Goal: Task Accomplishment & Management: Manage account settings

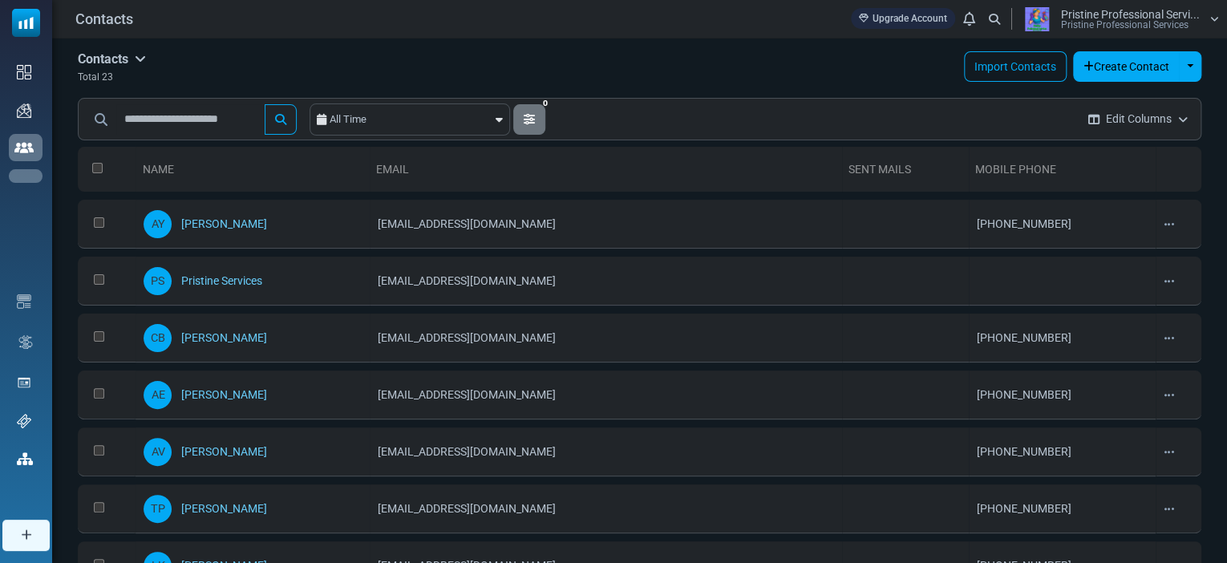
click at [0, 0] on link "Email Templates" at bounding box center [0, 0] width 0 height 0
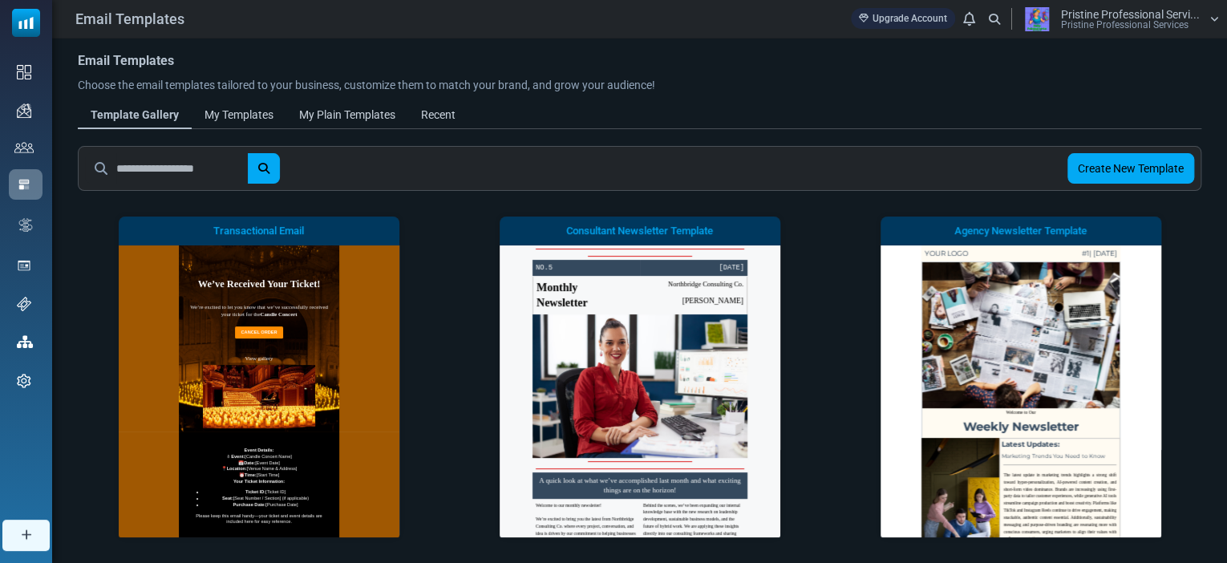
click at [0, 0] on span "Email Campaigns" at bounding box center [0, 0] width 0 height 0
click at [0, 0] on link "Campaigns" at bounding box center [0, 0] width 0 height 0
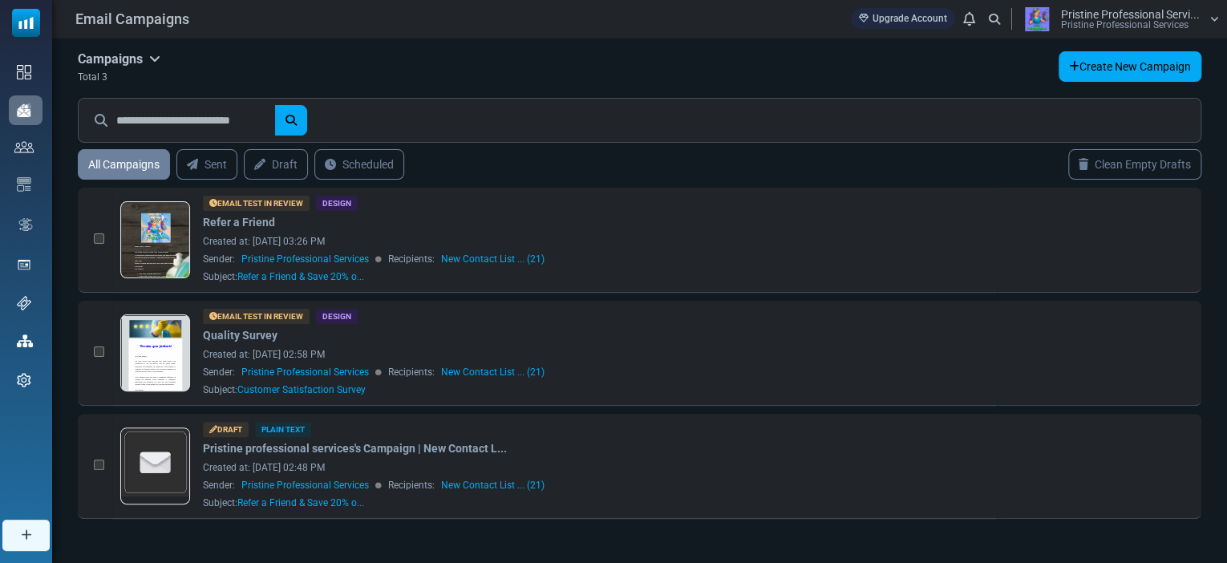
click at [156, 357] on link at bounding box center [155, 397] width 69 height 165
click at [0, 0] on link "Email Templates" at bounding box center [0, 0] width 0 height 0
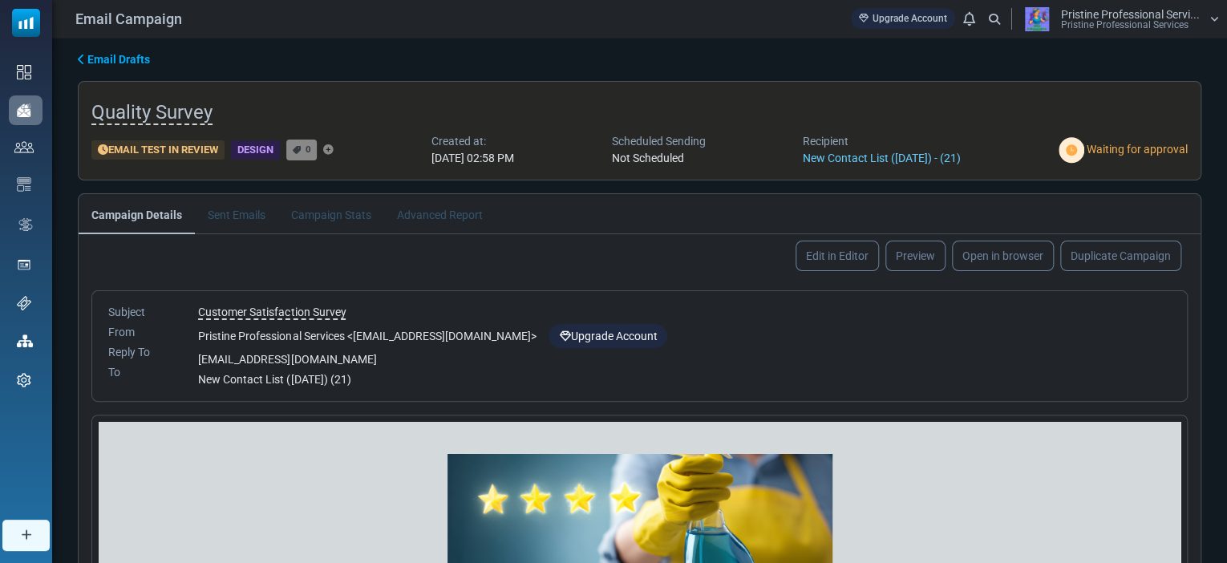
click at [816, 252] on link "Edit in Editor" at bounding box center [837, 256] width 83 height 30
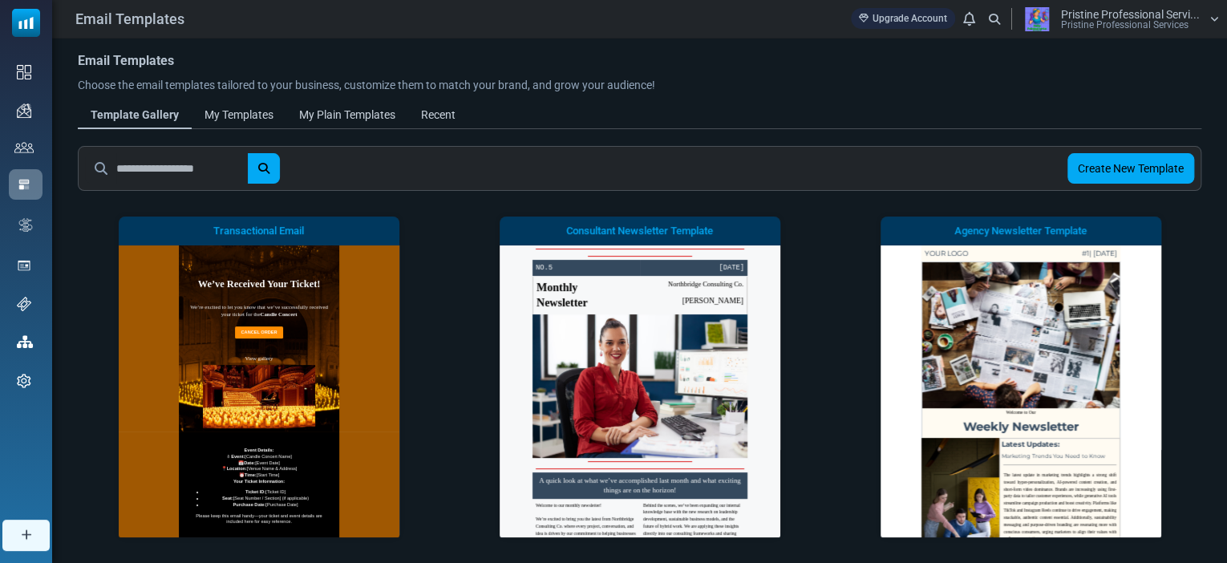
click at [366, 110] on div "My Plain Templates" at bounding box center [347, 115] width 96 height 17
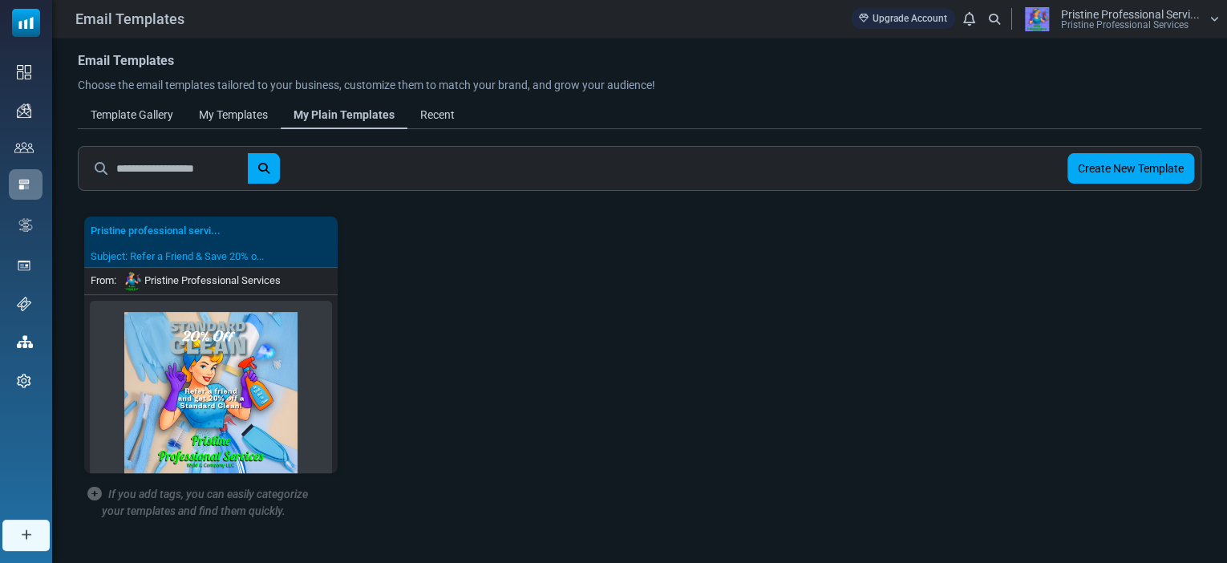
click at [248, 117] on div "My Templates" at bounding box center [233, 115] width 69 height 17
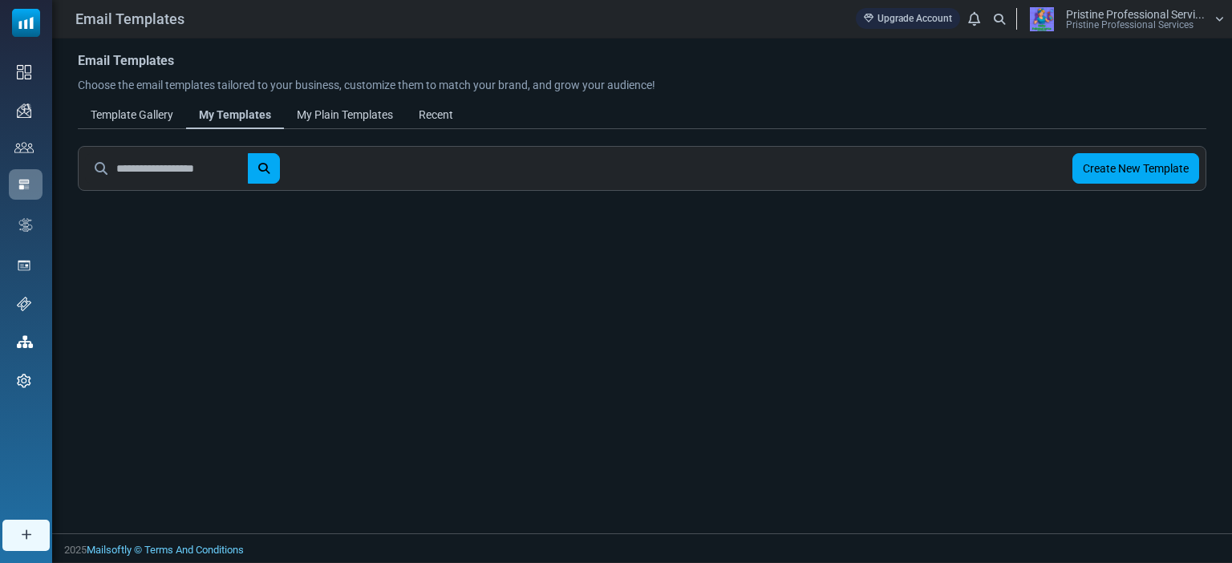
click at [354, 111] on div "My Plain Templates" at bounding box center [345, 115] width 96 height 17
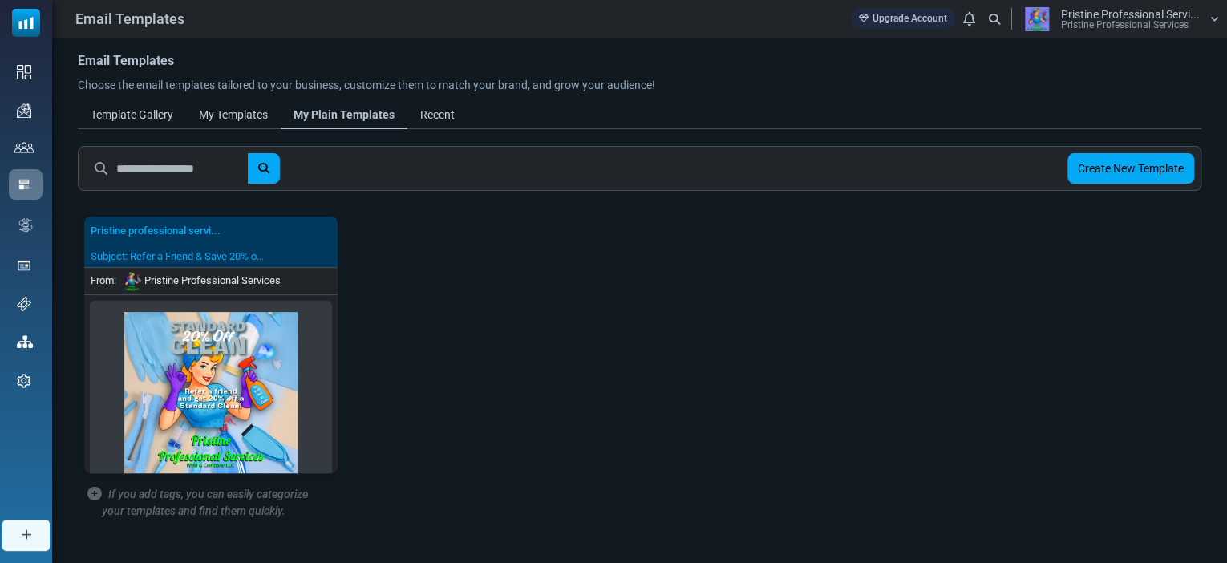
click at [236, 110] on div "My Templates" at bounding box center [233, 115] width 69 height 17
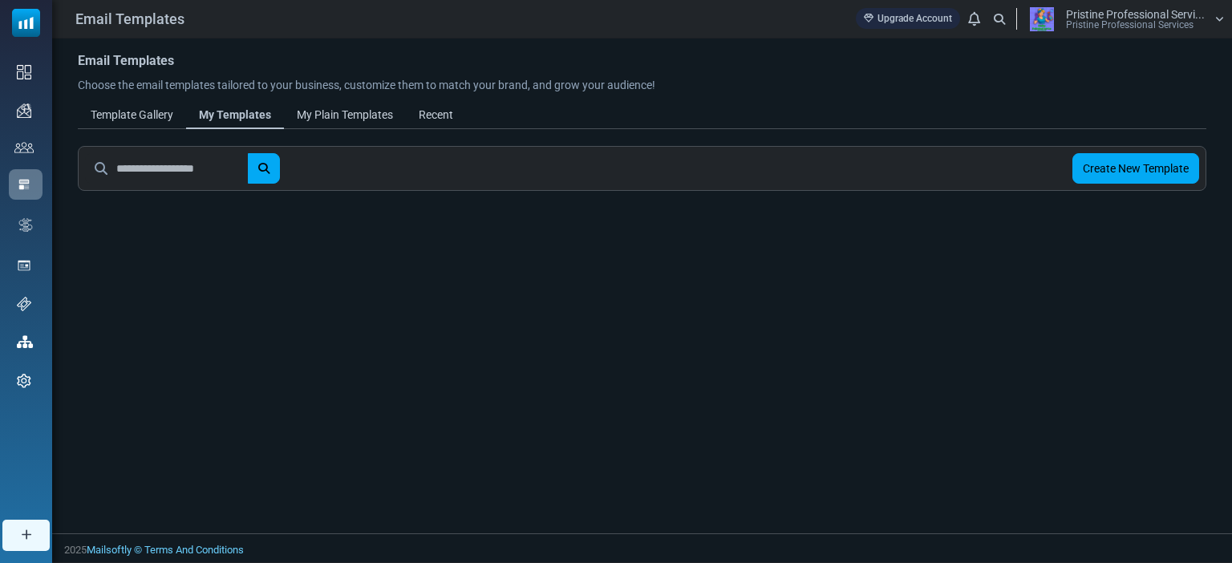
click at [331, 111] on div "My Plain Templates" at bounding box center [345, 115] width 96 height 17
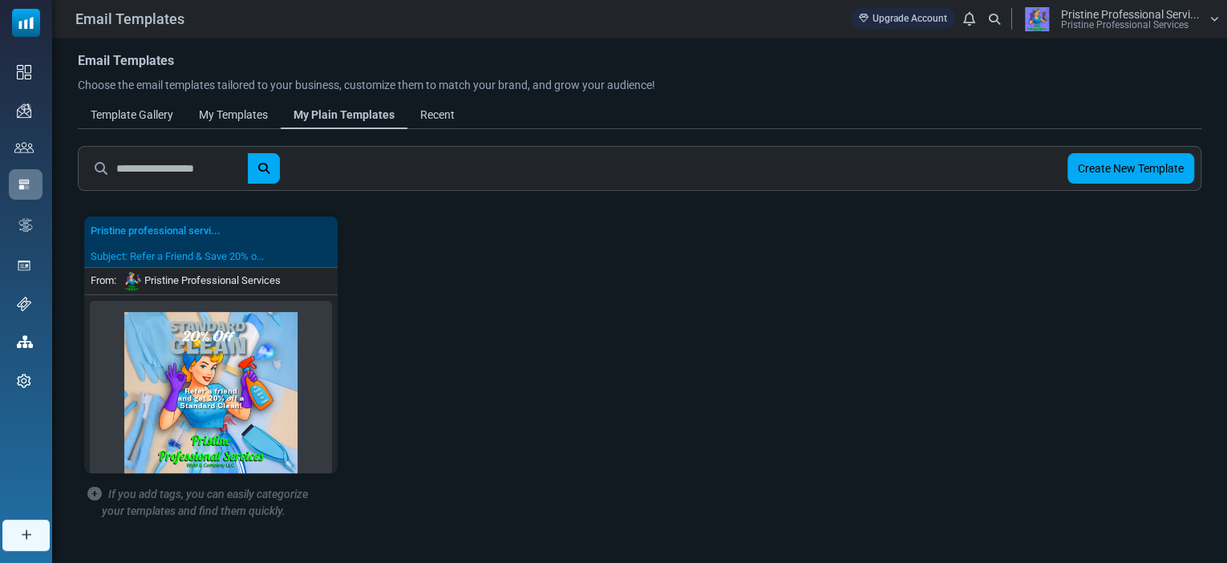
click at [439, 112] on div "Recent" at bounding box center [437, 115] width 34 height 17
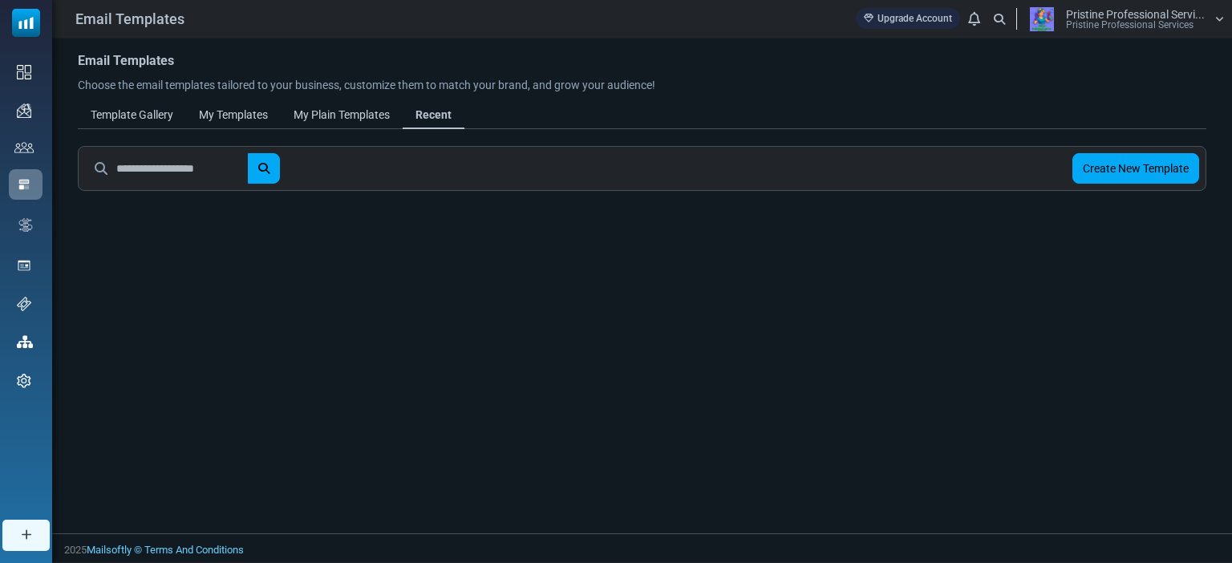
click at [343, 111] on div "My Plain Templates" at bounding box center [342, 115] width 96 height 17
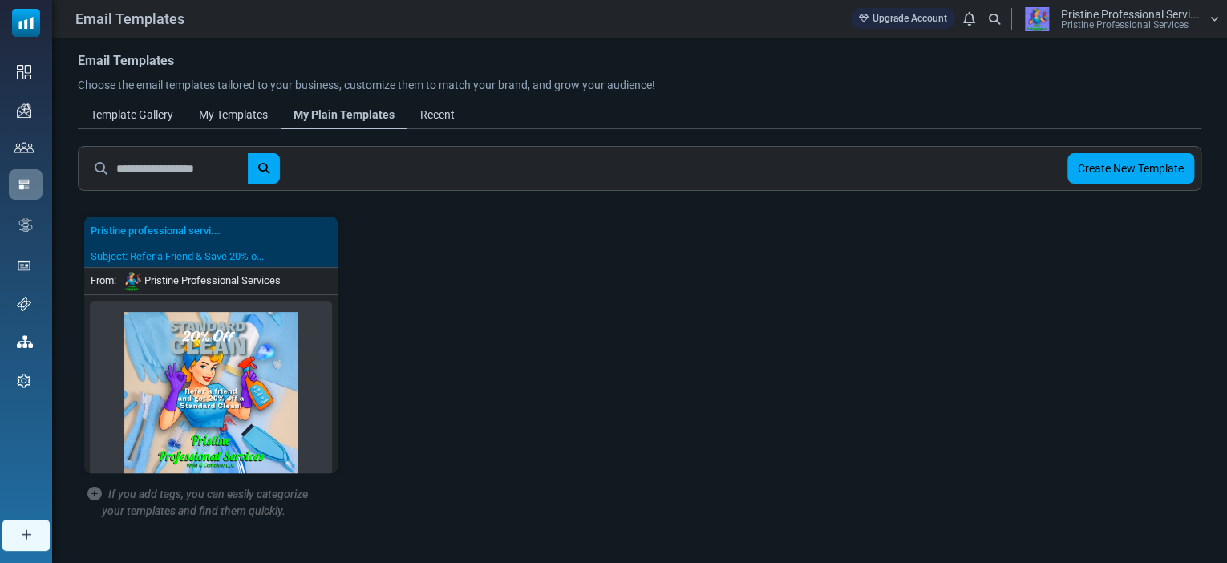
click at [0, 0] on span "Email Campaigns" at bounding box center [0, 0] width 0 height 0
click at [0, 0] on link "Campaigns" at bounding box center [0, 0] width 0 height 0
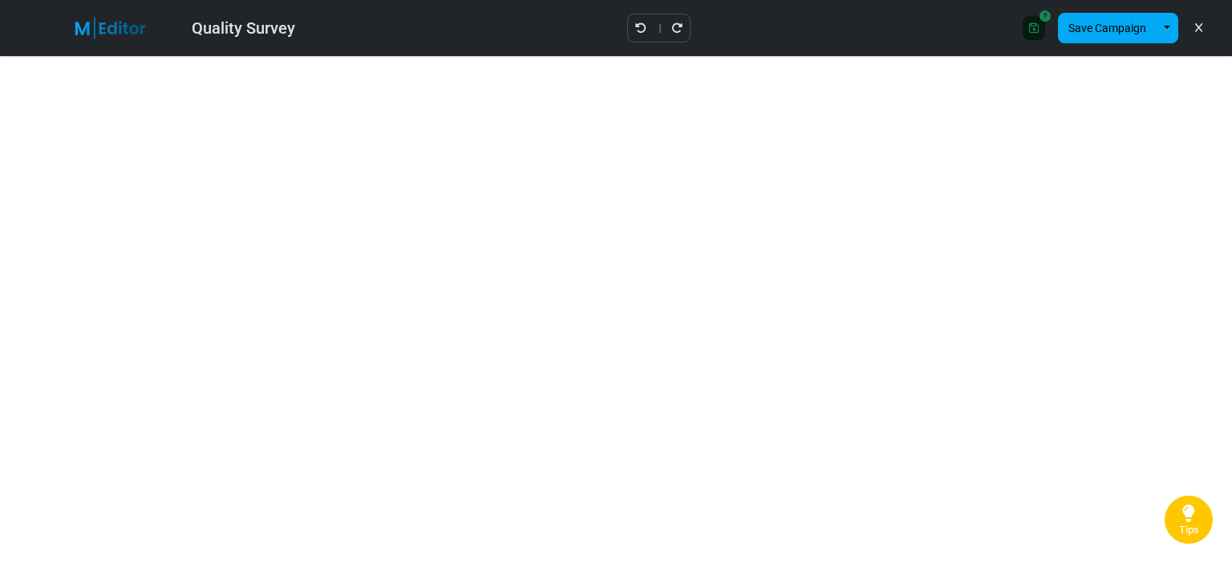
click at [1107, 33] on button "Save Campaign" at bounding box center [1107, 28] width 99 height 30
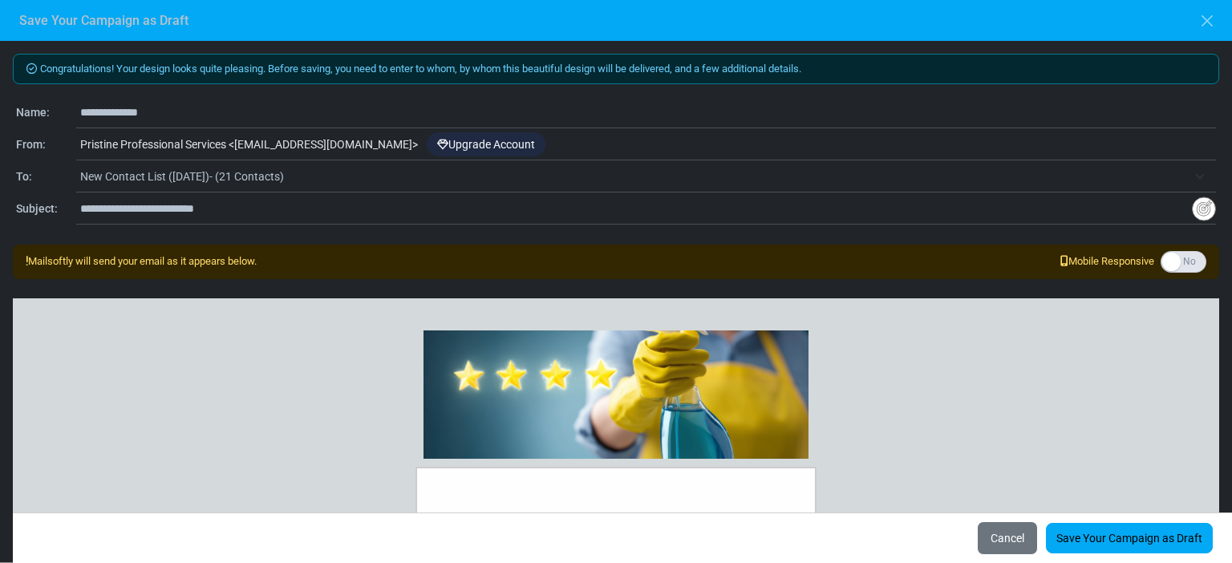
scroll to position [45, 0]
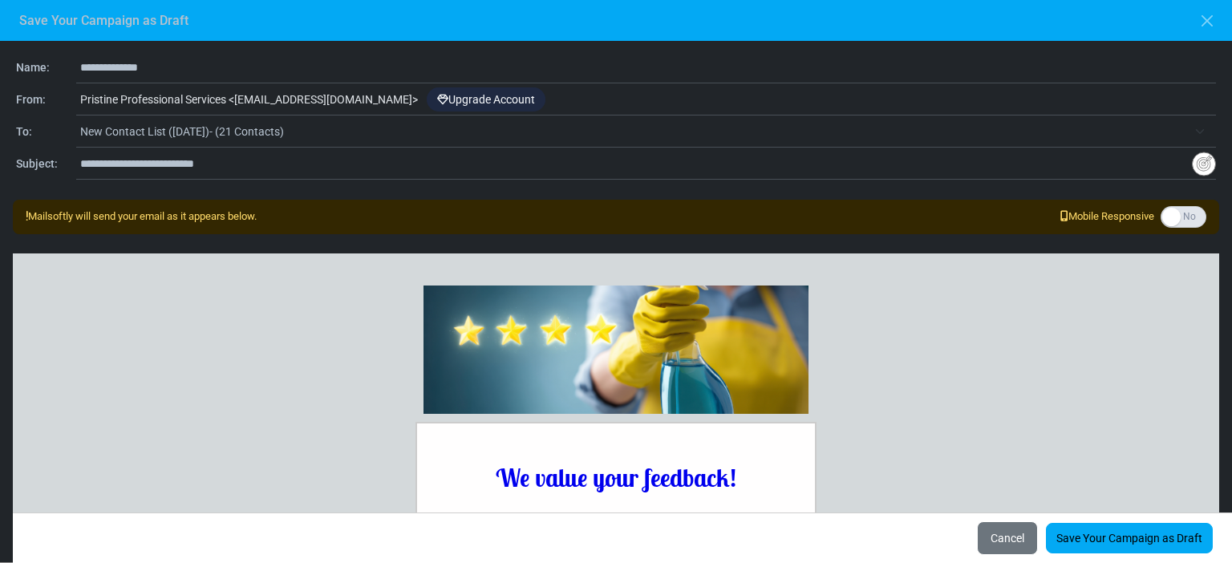
click at [1019, 530] on button "Cancel" at bounding box center [1007, 538] width 61 height 34
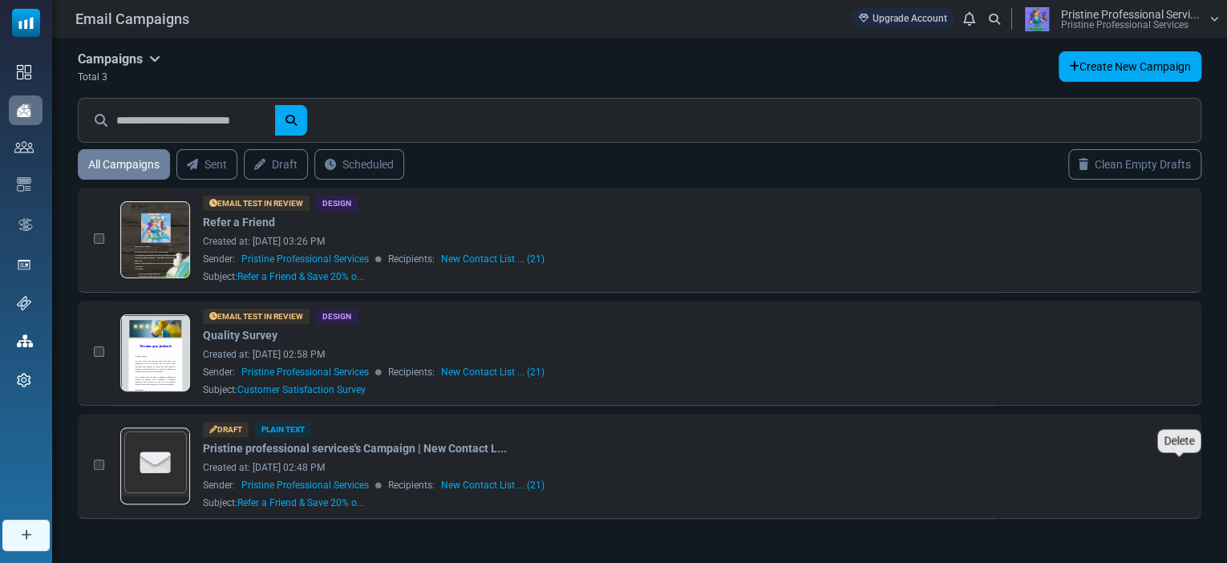
click at [1184, 464] on icon "Delete" at bounding box center [1179, 465] width 11 height 13
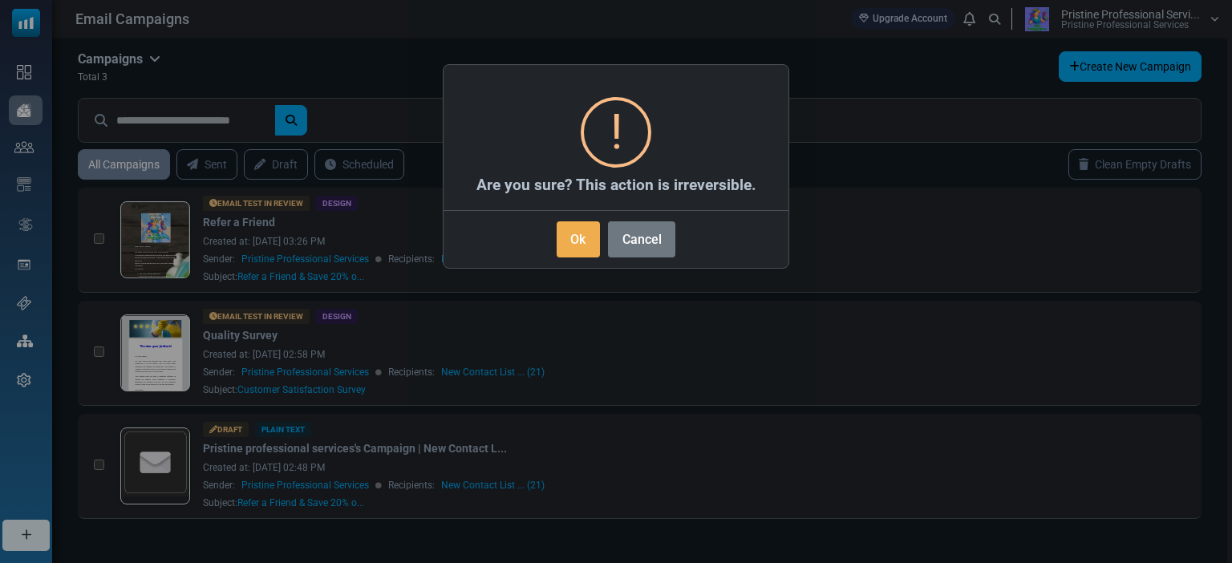
click at [573, 246] on button "Ok" at bounding box center [578, 239] width 43 height 36
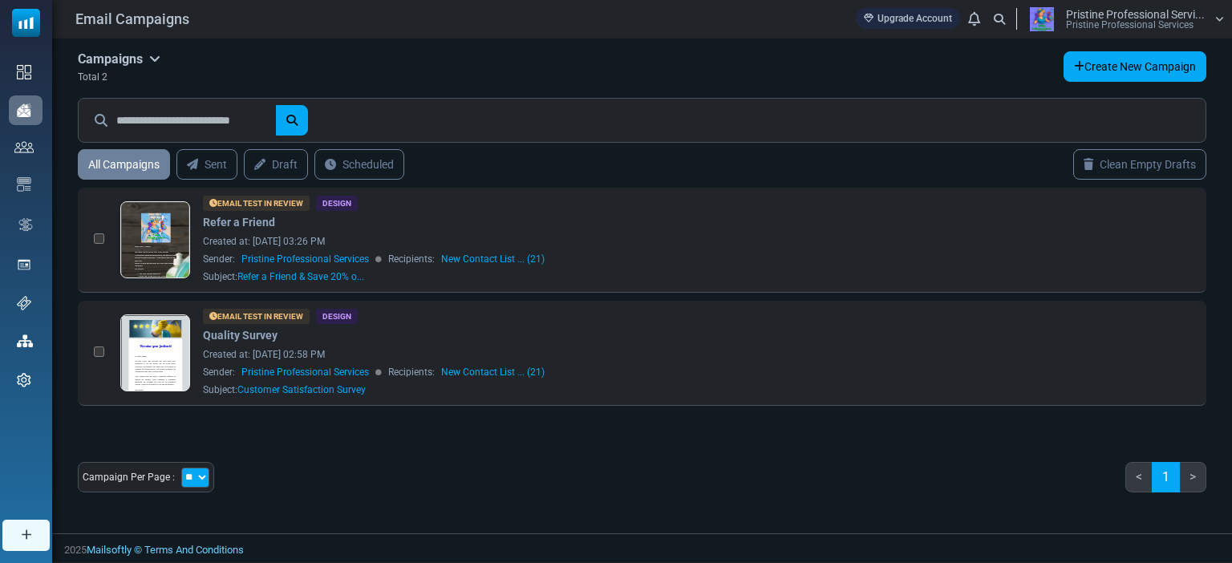
click at [166, 236] on link at bounding box center [155, 284] width 69 height 165
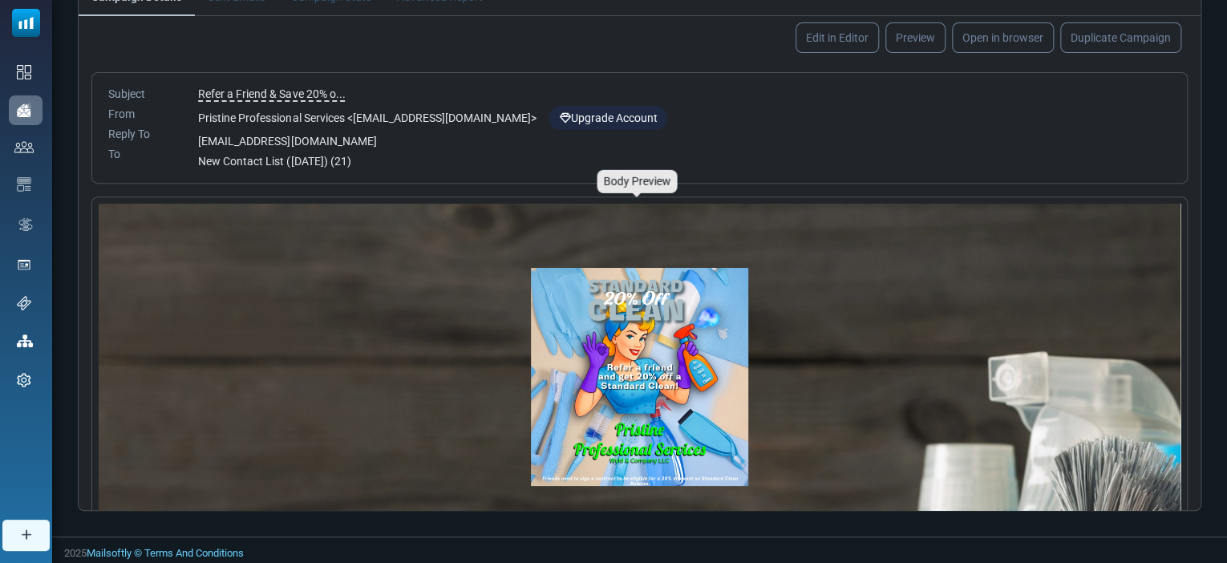
scroll to position [1, 0]
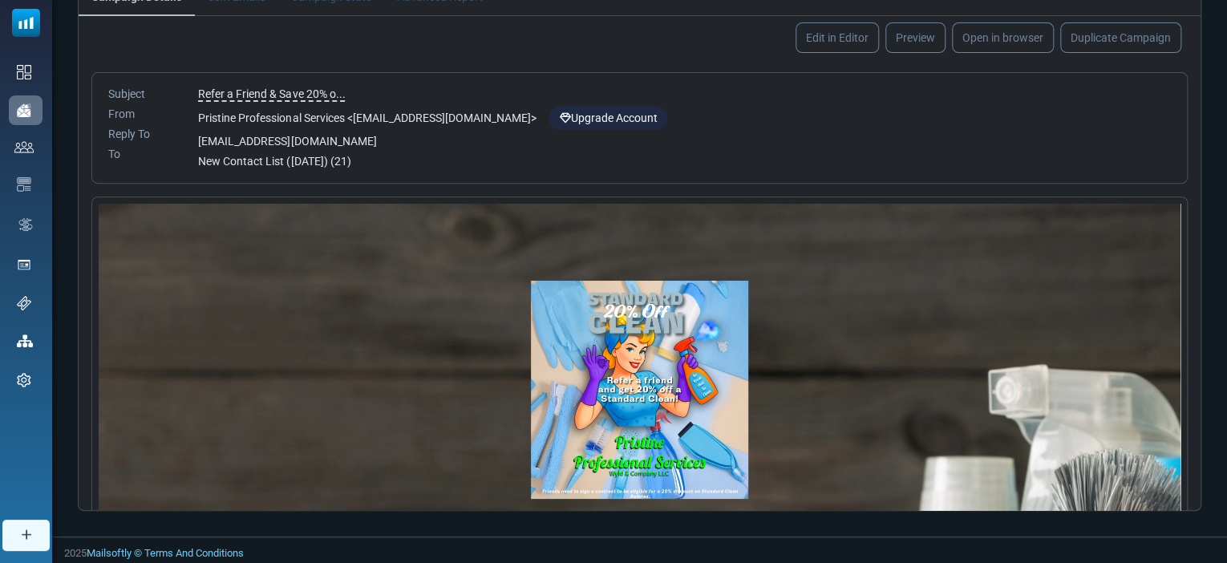
click at [0, 0] on img at bounding box center [0, 0] width 0 height 0
click at [836, 43] on link "Edit in Editor" at bounding box center [837, 37] width 83 height 30
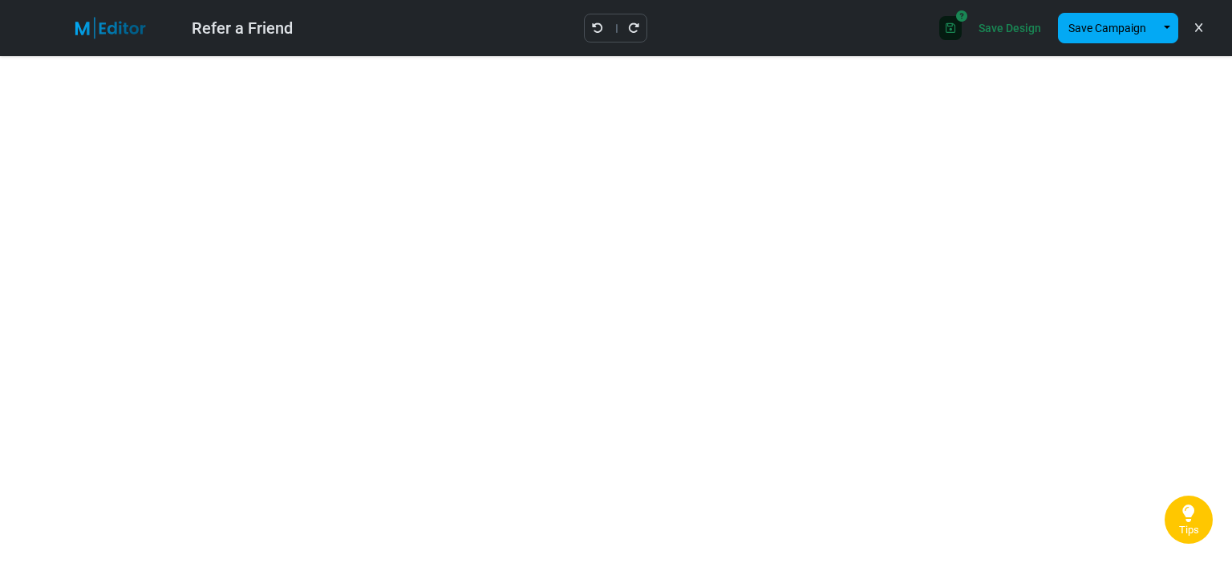
click at [1110, 26] on button "Save Campaign" at bounding box center [1107, 28] width 99 height 30
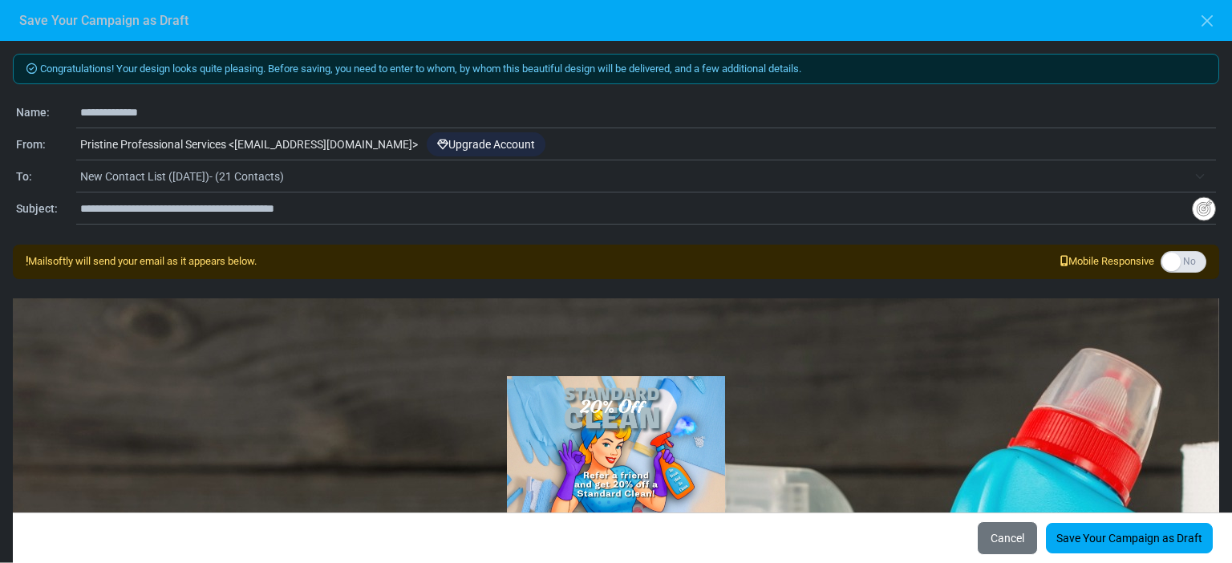
click at [1102, 530] on link "Save Your Campaign as Draft" at bounding box center [1129, 538] width 167 height 30
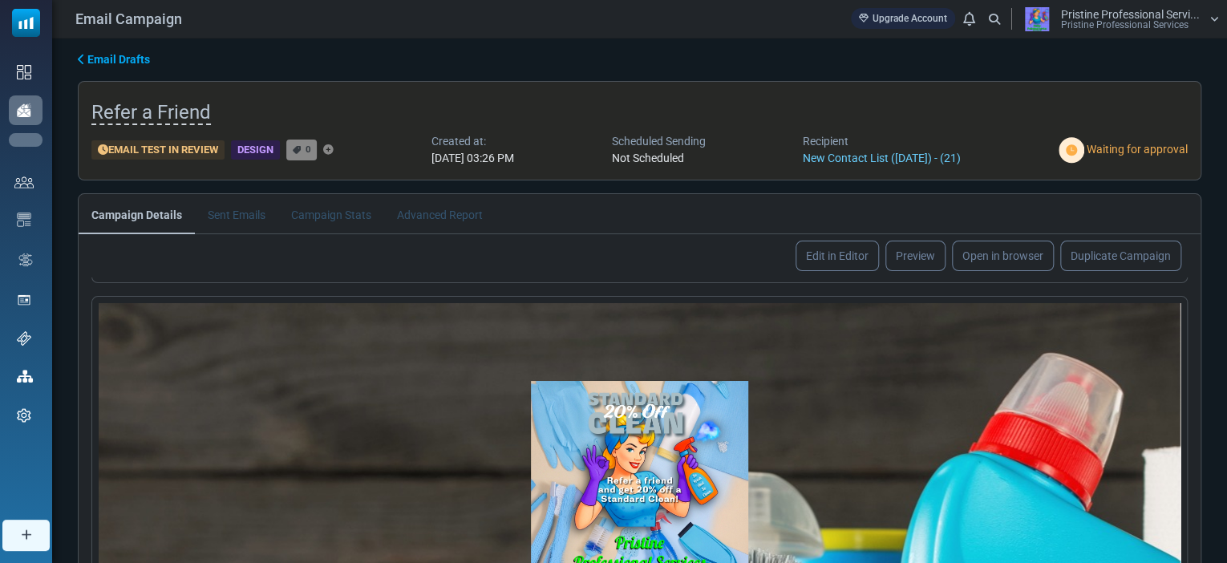
click at [35, 67] on div "Dashboard" at bounding box center [26, 72] width 34 height 30
click at [0, 0] on link "Dashboard" at bounding box center [0, 0] width 0 height 0
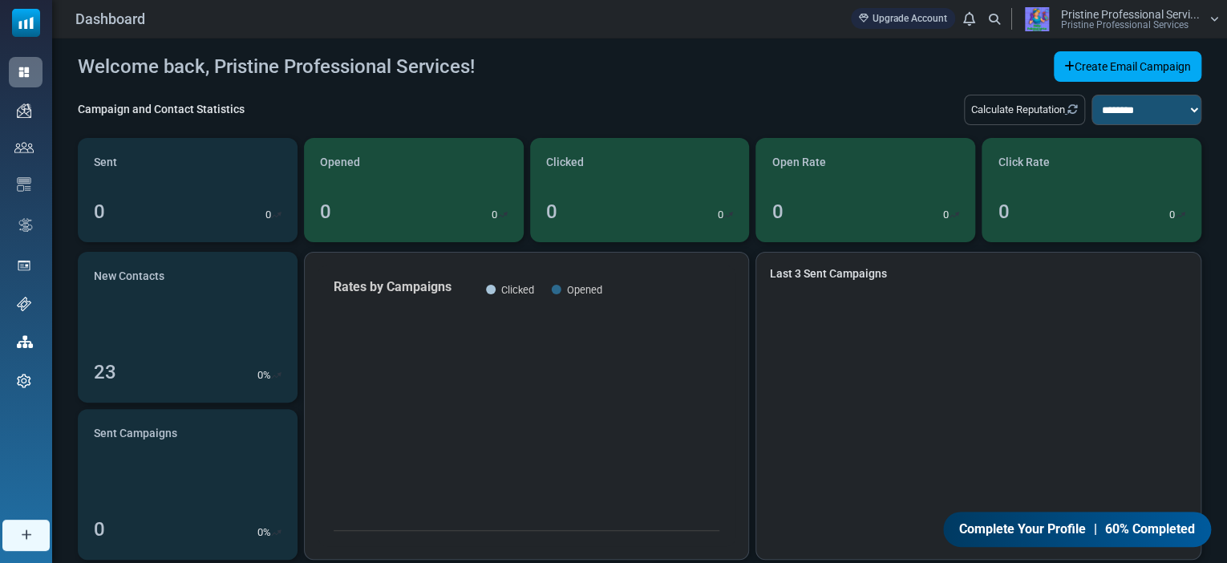
click at [0, 0] on span "Contacts" at bounding box center [0, 0] width 0 height 0
click at [0, 0] on link "Contacts" at bounding box center [0, 0] width 0 height 0
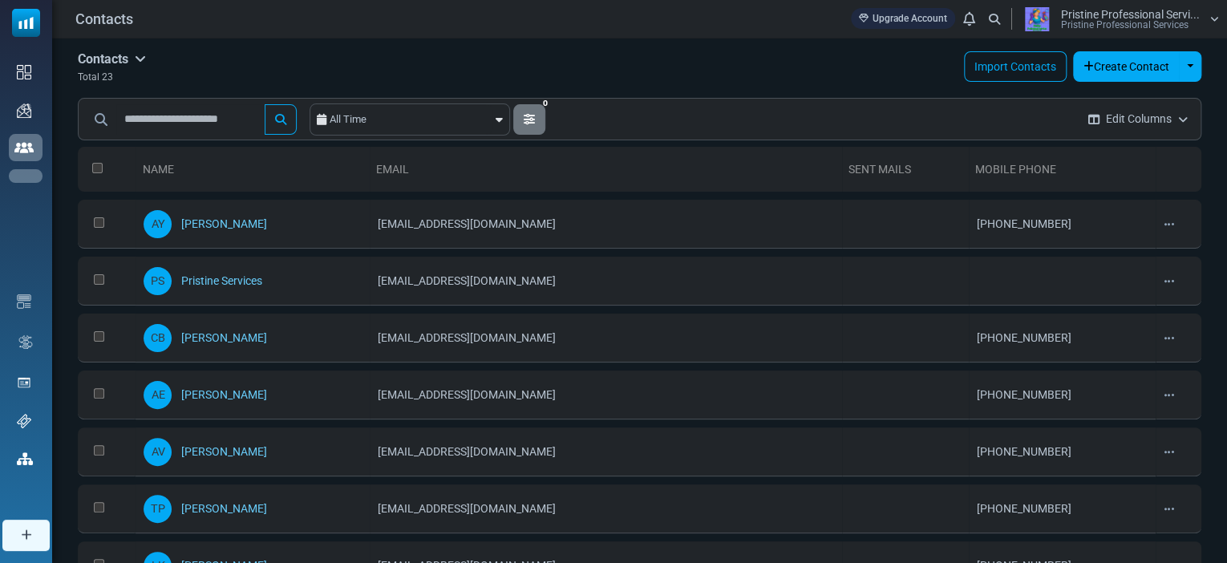
click at [0, 0] on link "Subscribers" at bounding box center [0, 0] width 0 height 0
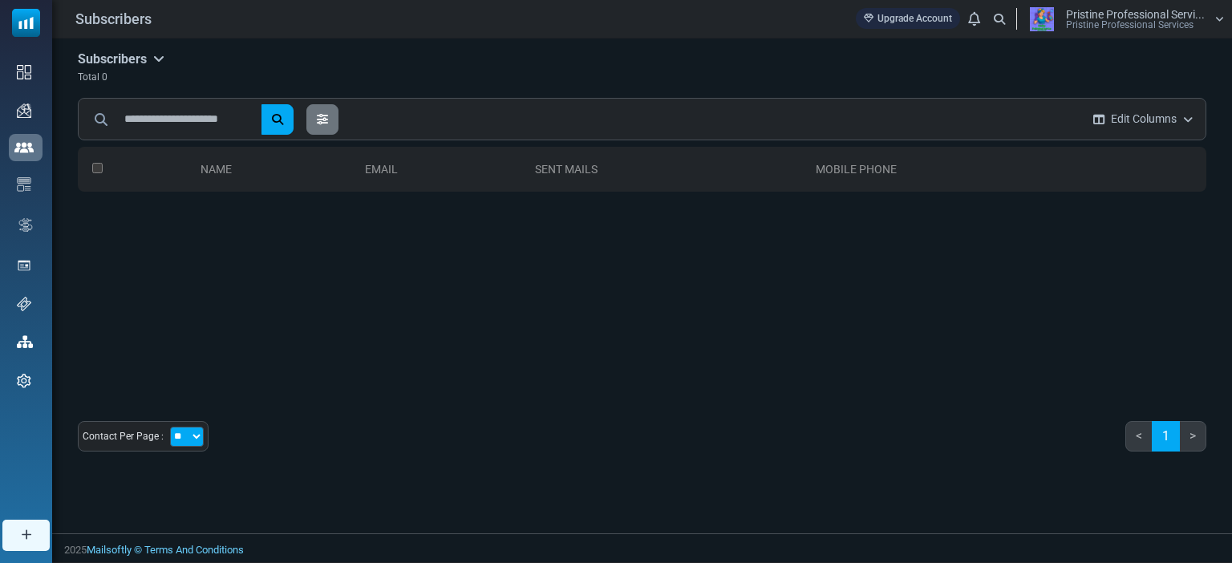
click at [131, 63] on h5 "Subscribers" at bounding box center [121, 58] width 87 height 15
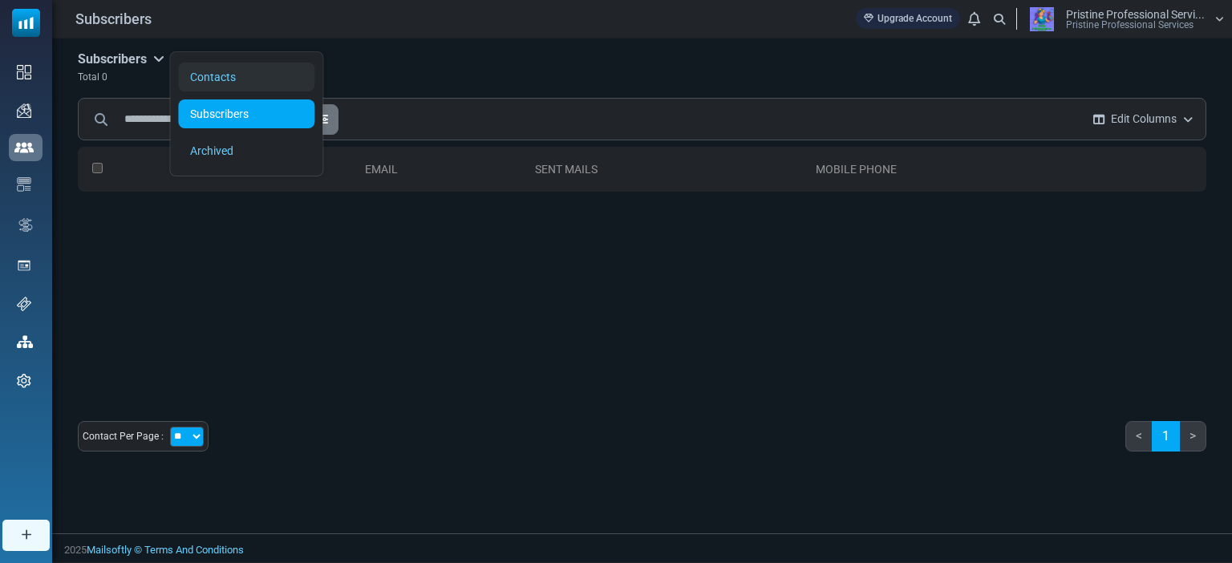
click at [207, 64] on link "Contacts" at bounding box center [246, 77] width 136 height 29
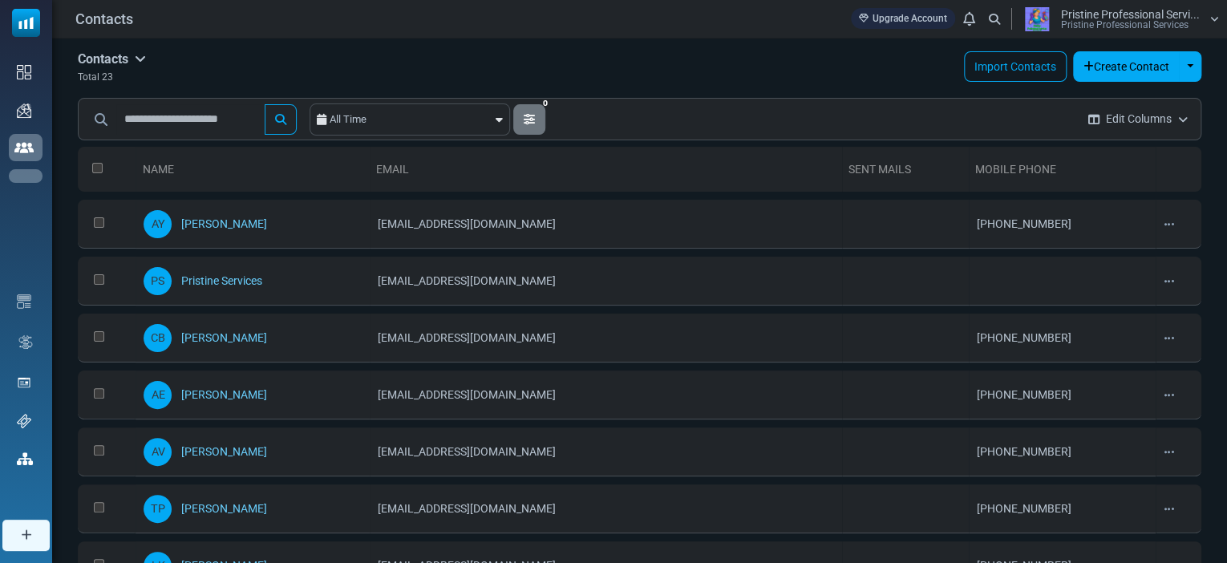
click at [0, 0] on link "Unsubscribes" at bounding box center [0, 0] width 0 height 0
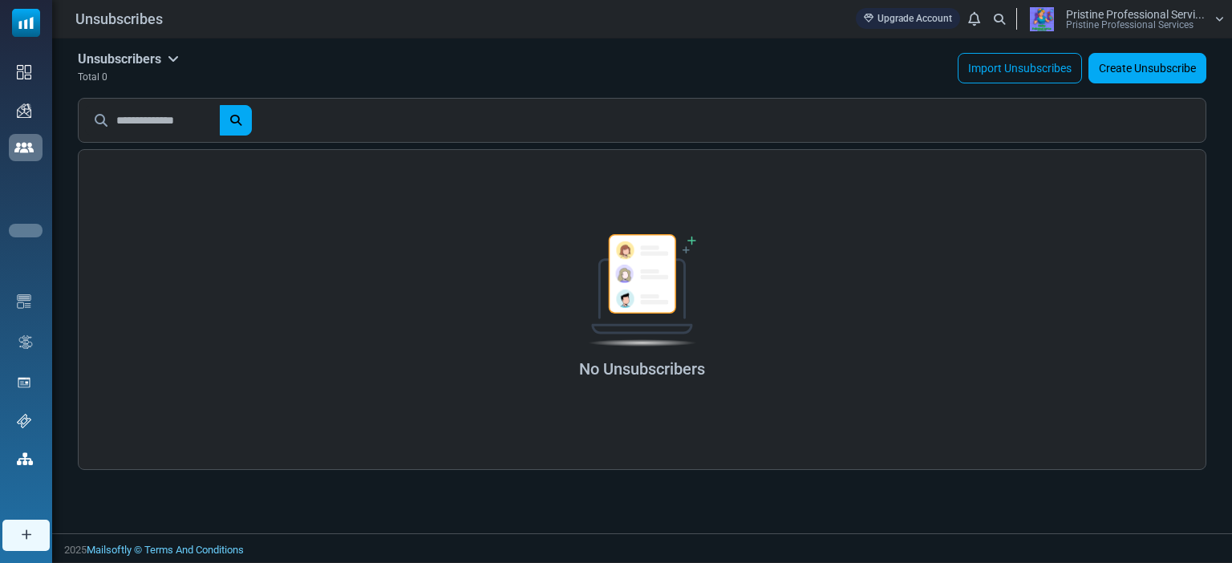
click at [0, 0] on link "Contacts" at bounding box center [0, 0] width 0 height 0
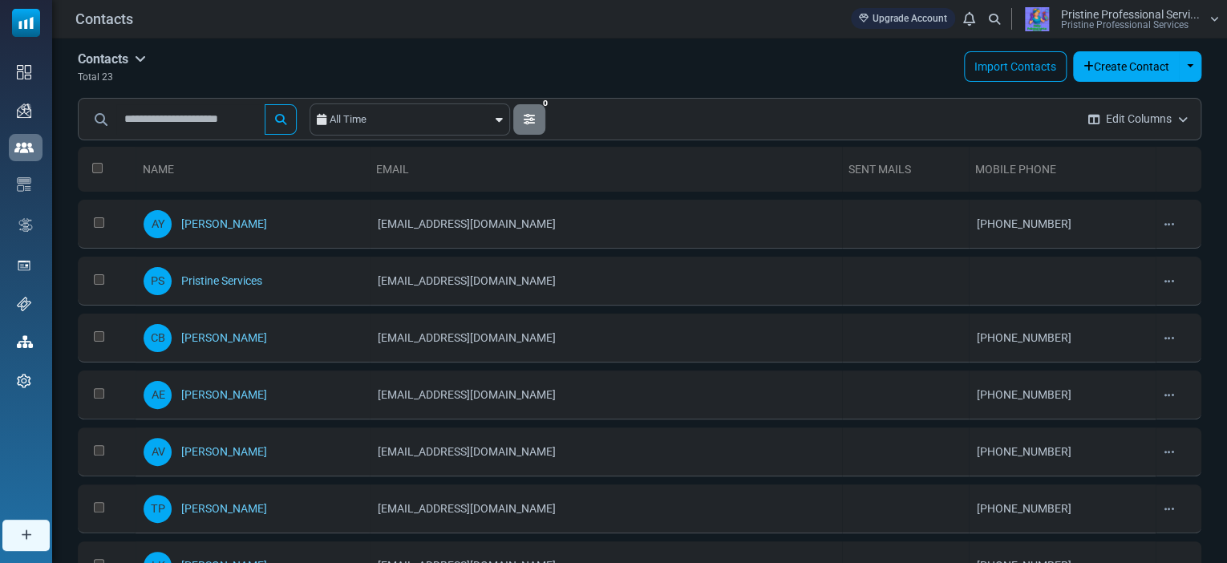
click at [1168, 225] on div "Edit Archive Delete" at bounding box center [1179, 224] width 30 height 32
click at [1164, 222] on icon at bounding box center [1169, 224] width 10 height 11
click at [1126, 260] on link "Edit" at bounding box center [1131, 262] width 136 height 29
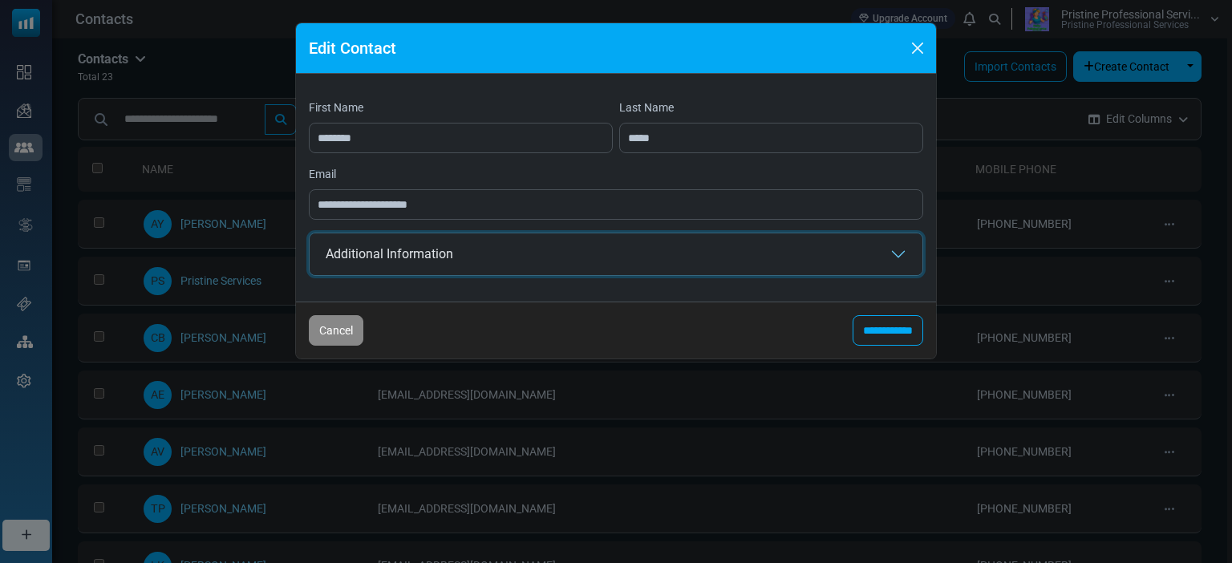
click at [903, 255] on button "Additional Information" at bounding box center [616, 254] width 613 height 42
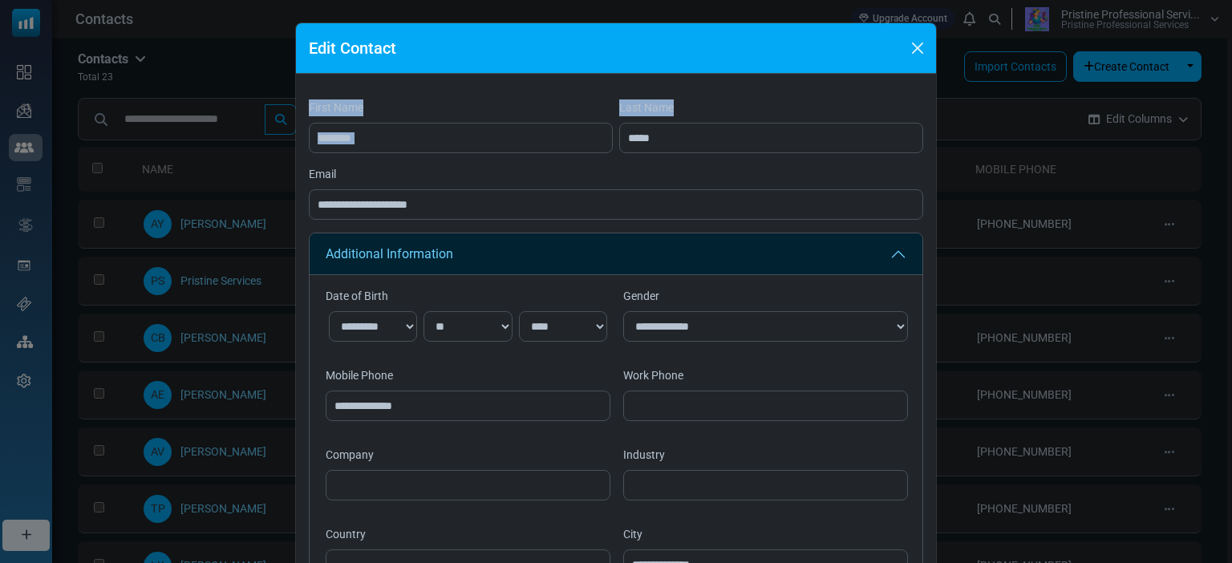
drag, startPoint x: 738, startPoint y: 46, endPoint x: 734, endPoint y: 78, distance: 32.3
click at [734, 78] on div "**********" at bounding box center [616, 535] width 642 height 1026
click at [734, 91] on div "**********" at bounding box center [616, 532] width 640 height 917
click at [917, 44] on button "Close" at bounding box center [917, 48] width 24 height 24
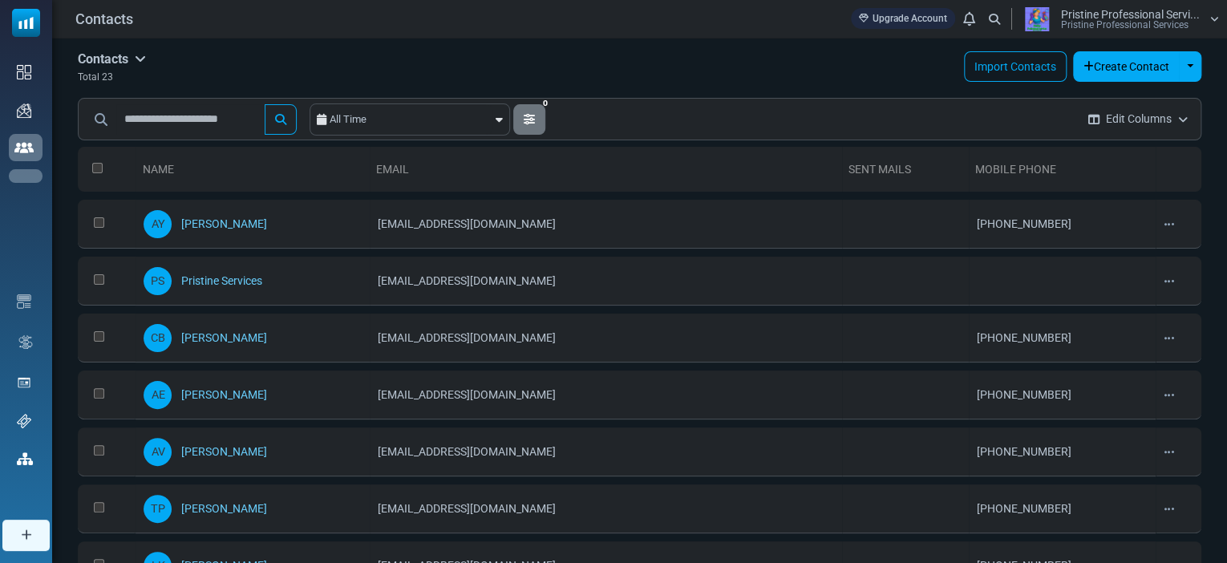
click at [0, 0] on link "Tags" at bounding box center [0, 0] width 0 height 0
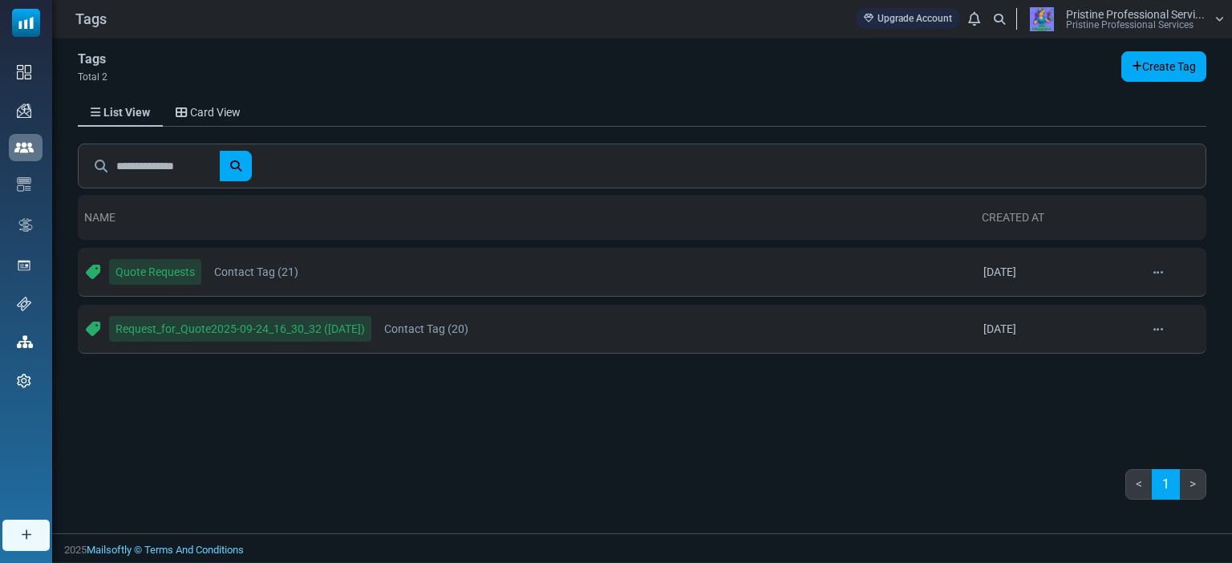
click at [439, 447] on div "Name Created At Quote Requests Contact Tag (21) [DATE] Edit [GEOGRAPHIC_DATA] R…" at bounding box center [642, 350] width 1128 height 326
click at [228, 116] on link "Card View" at bounding box center [208, 112] width 91 height 29
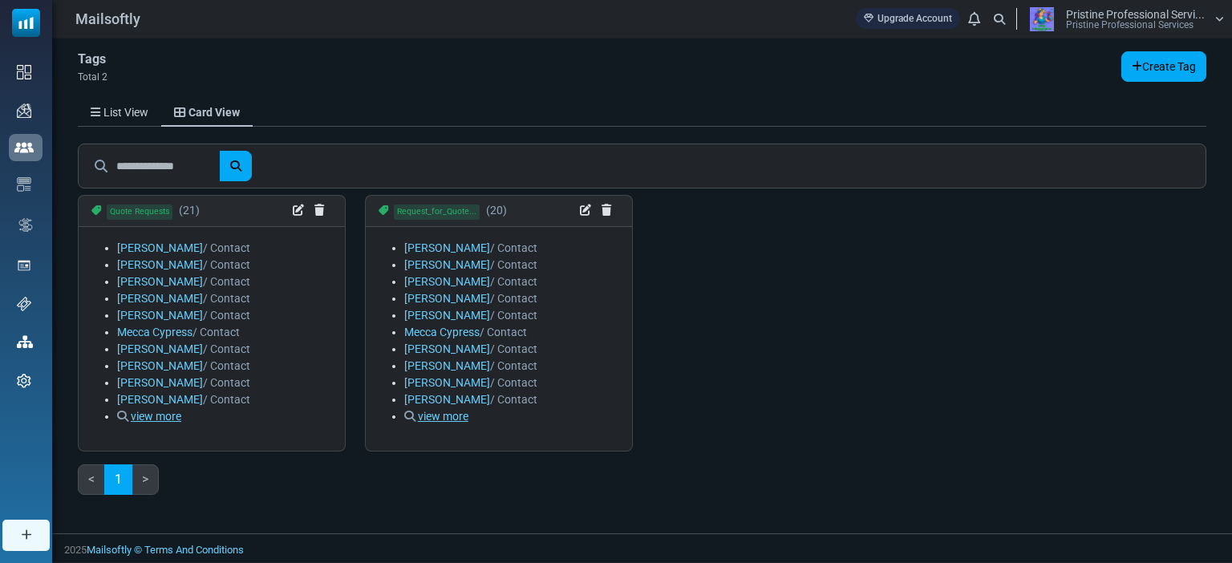
click at [152, 417] on link "view more" at bounding box center [156, 416] width 51 height 13
click at [1135, 68] on icon at bounding box center [1137, 66] width 10 height 11
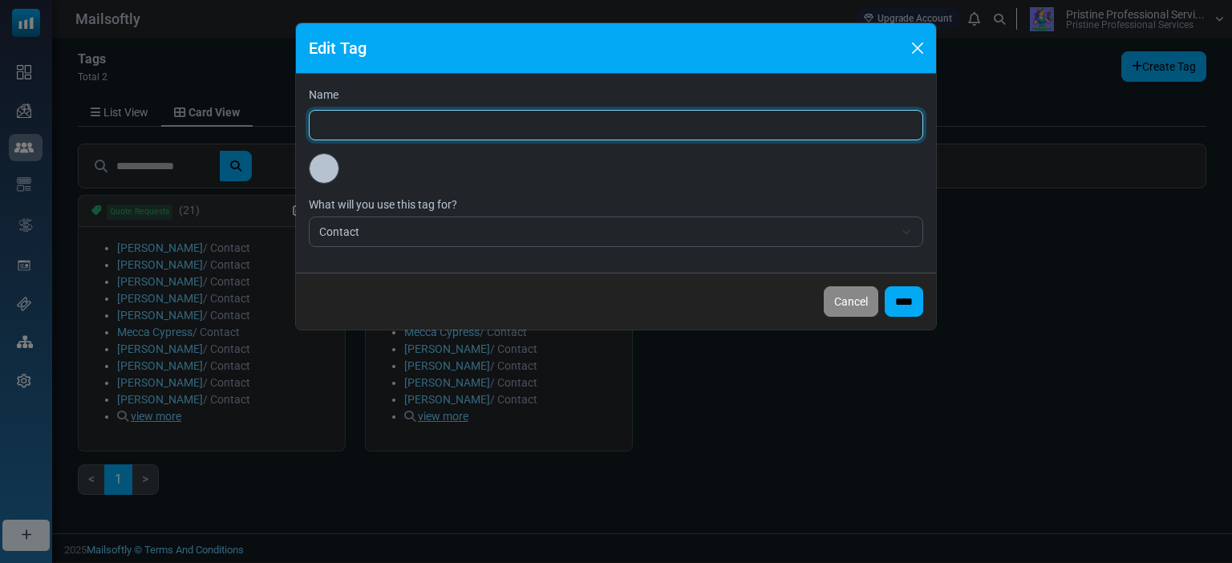
click at [596, 123] on input "Name" at bounding box center [616, 125] width 614 height 30
type input "****"
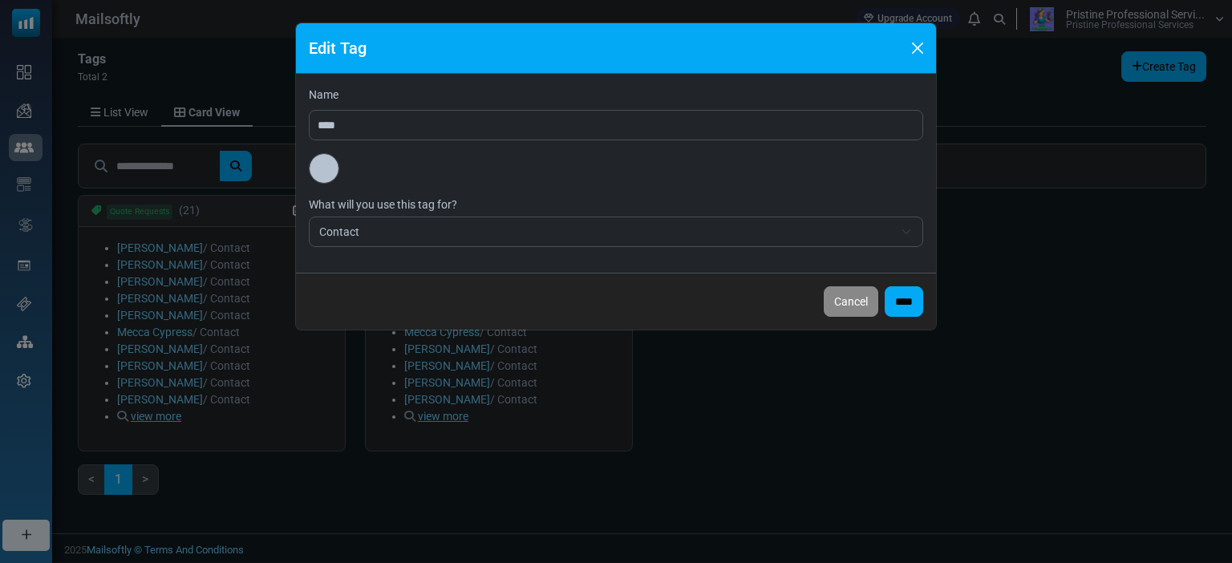
click at [905, 235] on span "Contact" at bounding box center [616, 232] width 614 height 30
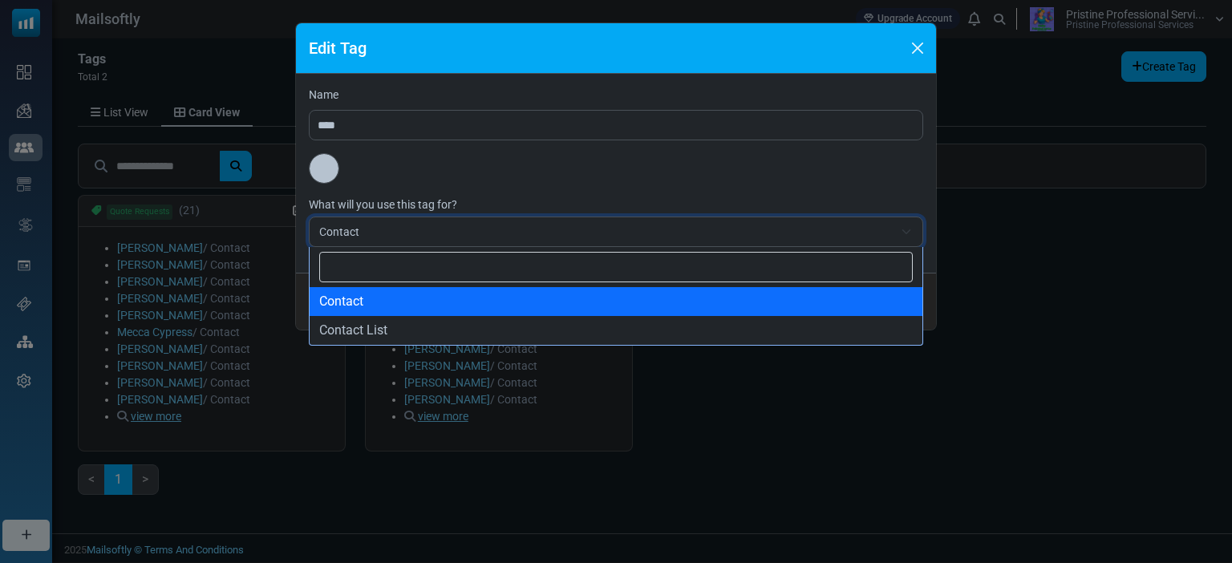
click at [908, 236] on span "Contact" at bounding box center [616, 232] width 614 height 30
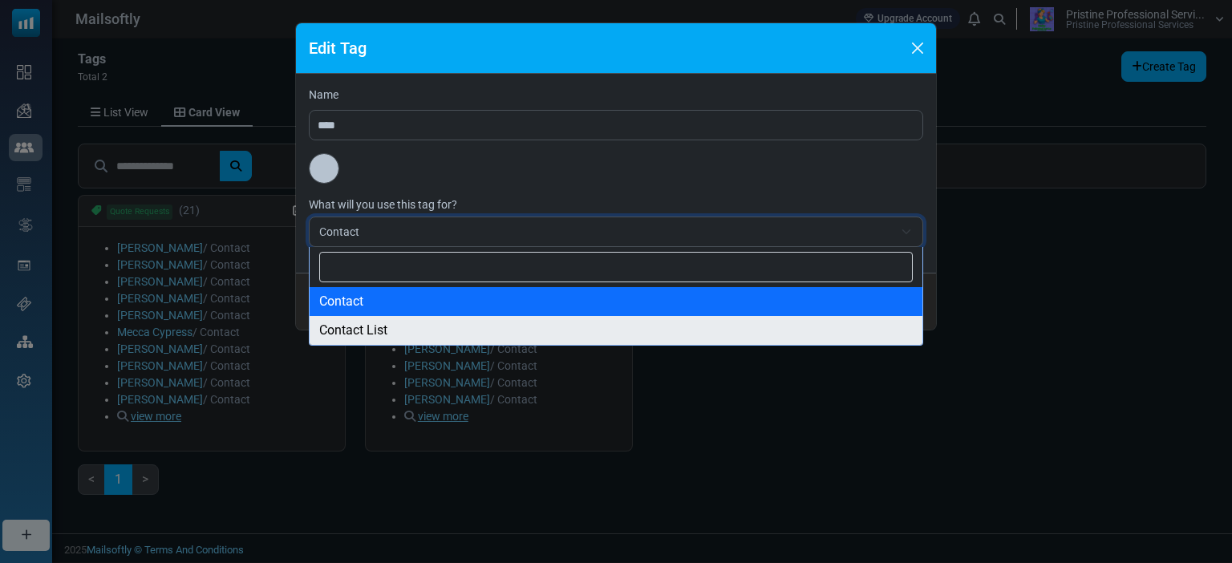
select select "**********"
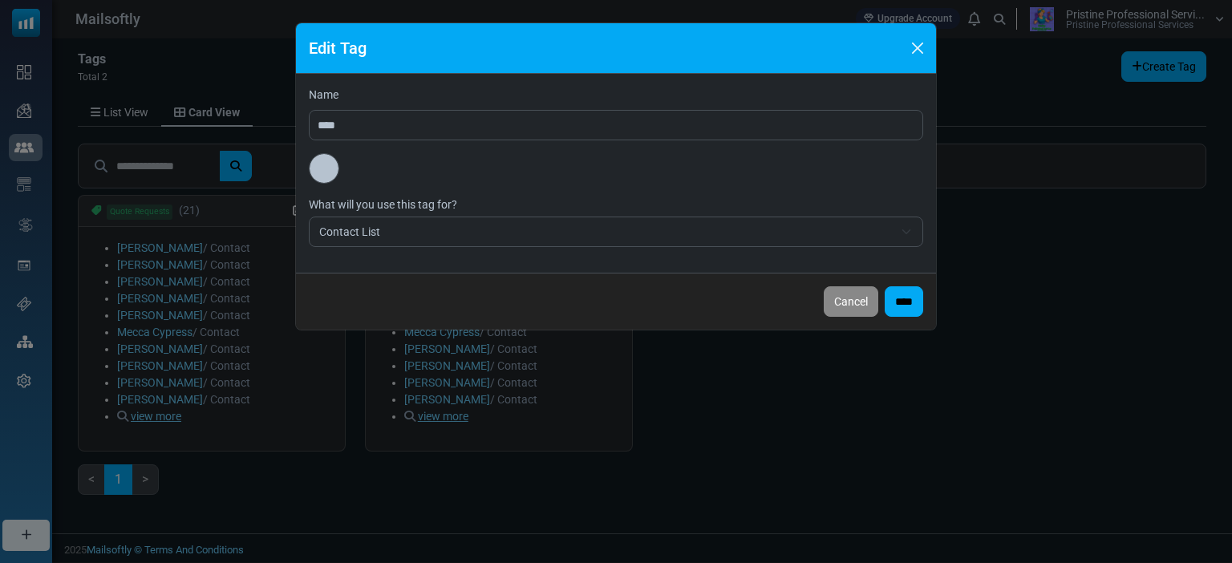
click at [909, 309] on input "****" at bounding box center [904, 301] width 38 height 30
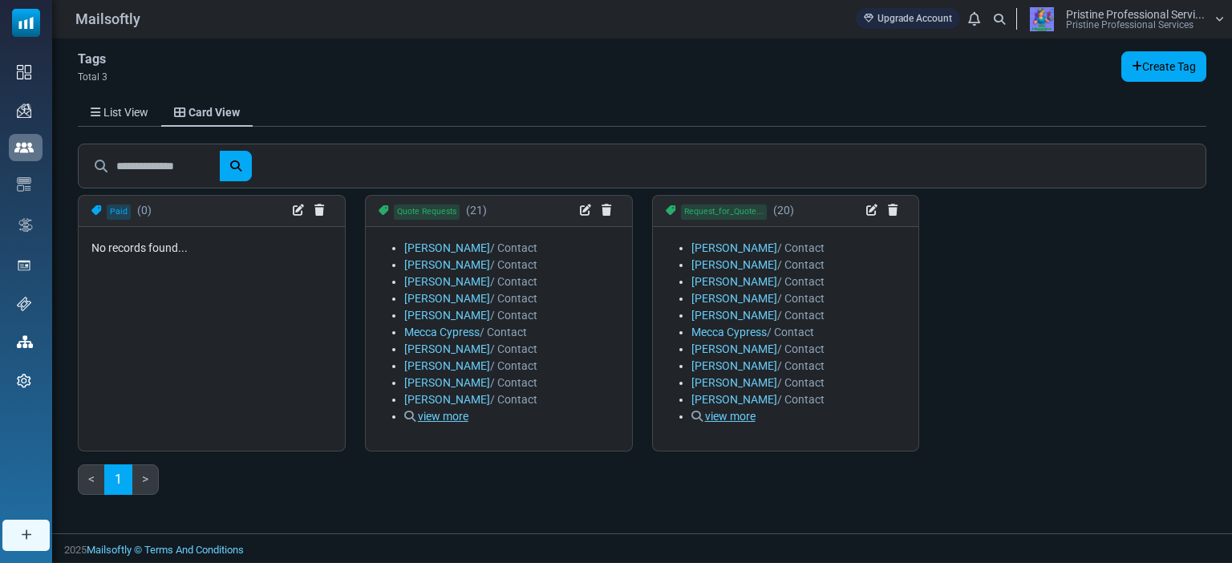
click at [118, 116] on link "List View" at bounding box center [119, 112] width 83 height 29
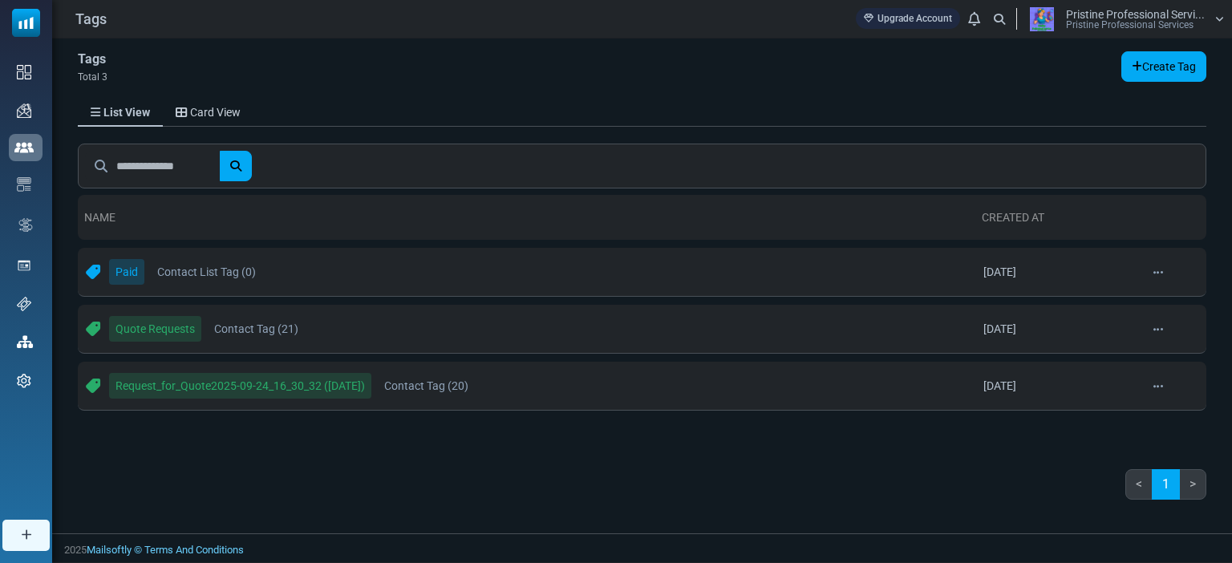
click at [254, 316] on span "Contact Tag (21)" at bounding box center [256, 329] width 84 height 32
click at [0, 0] on link "Contacts" at bounding box center [0, 0] width 0 height 0
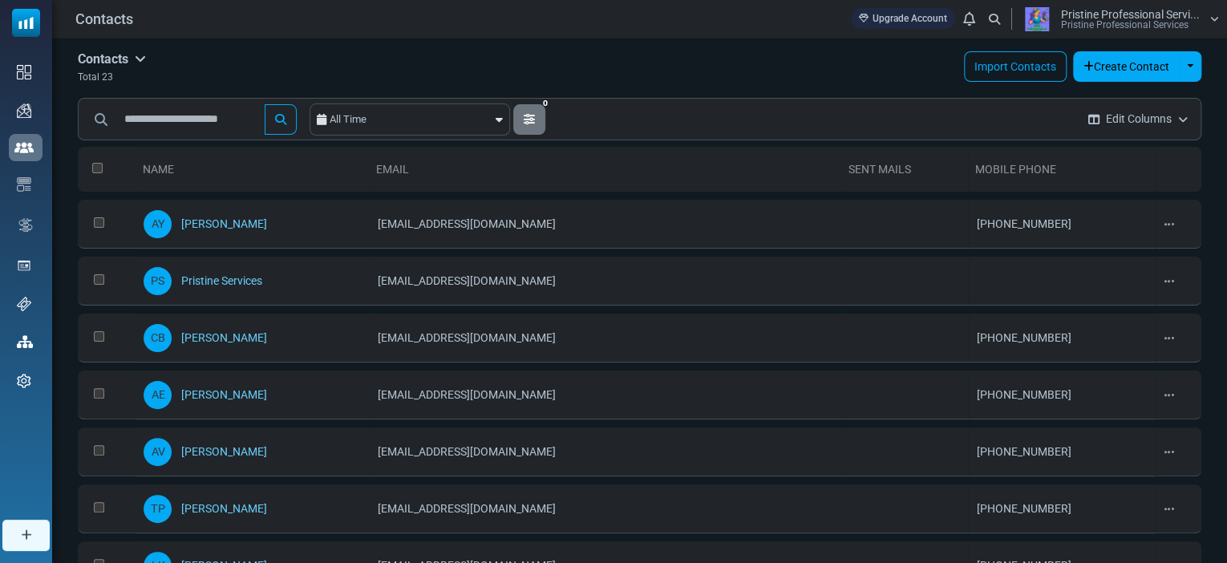
click at [237, 506] on link "[PERSON_NAME]" at bounding box center [223, 508] width 86 height 13
click at [0, 0] on span "Email Campaigns" at bounding box center [0, 0] width 0 height 0
click at [0, 0] on link "Campaigns" at bounding box center [0, 0] width 0 height 0
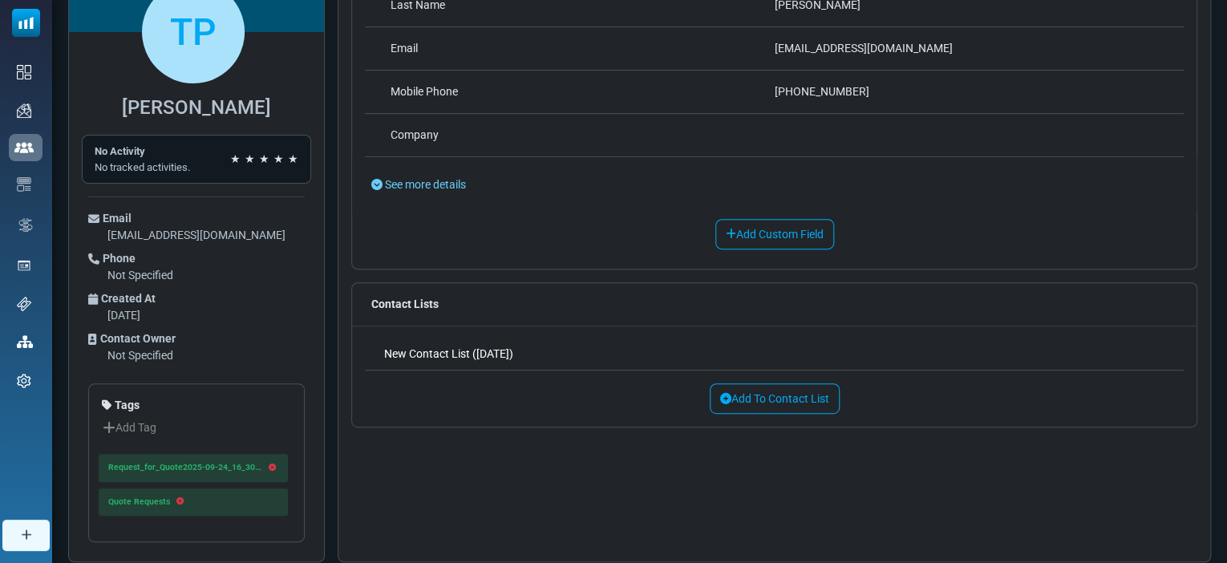
scroll to position [204, 0]
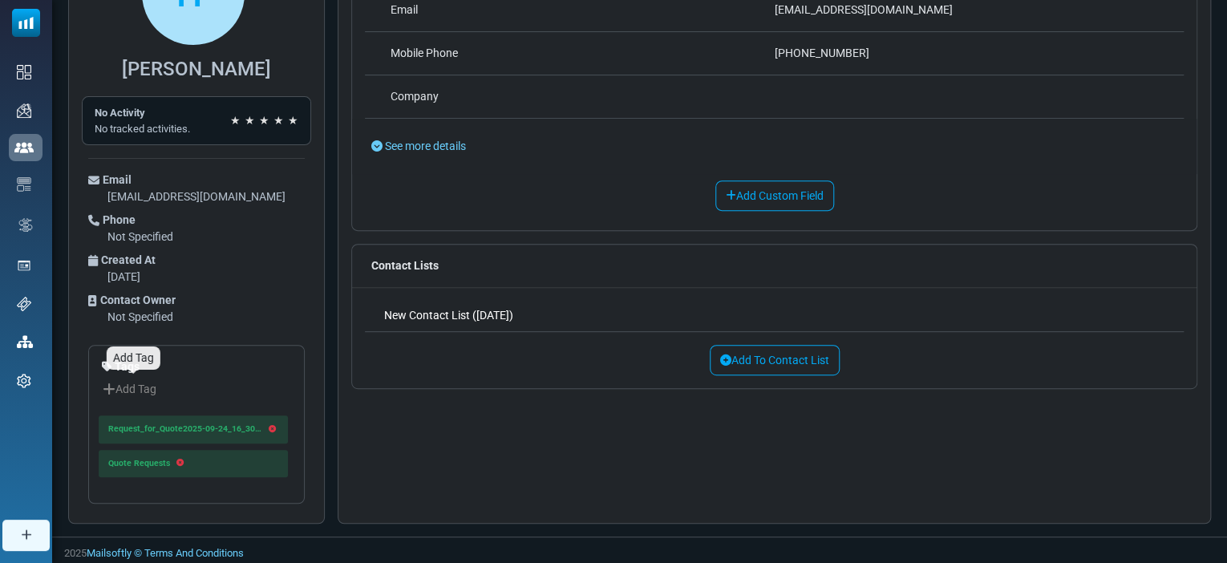
click at [137, 386] on link "Add Tag" at bounding box center [133, 388] width 62 height 27
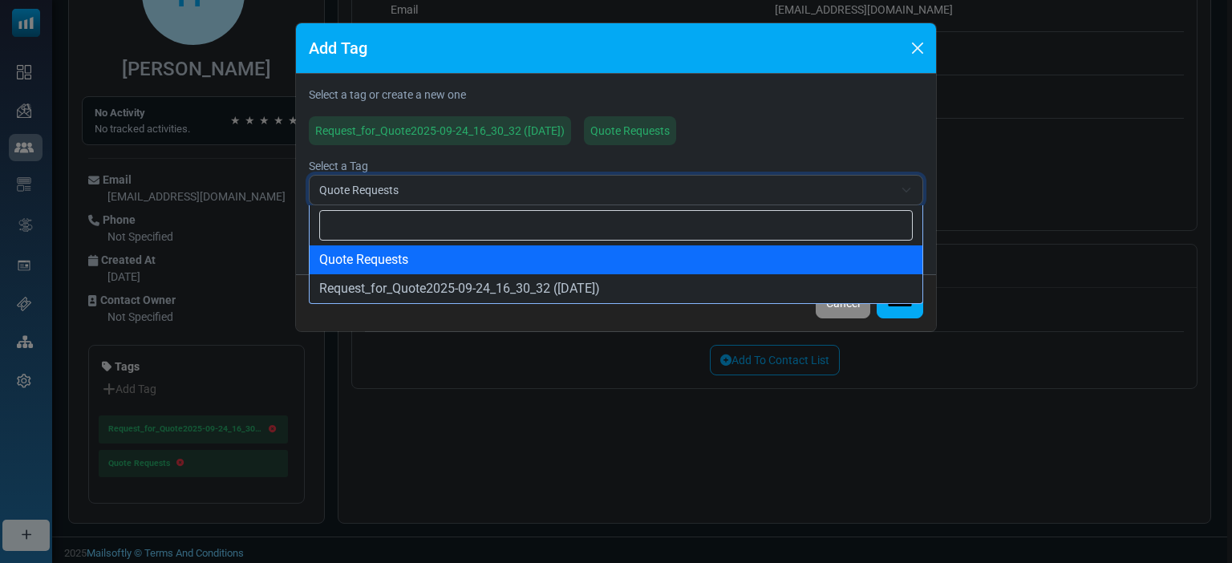
click at [678, 184] on span "Quote Requests" at bounding box center [606, 189] width 574 height 19
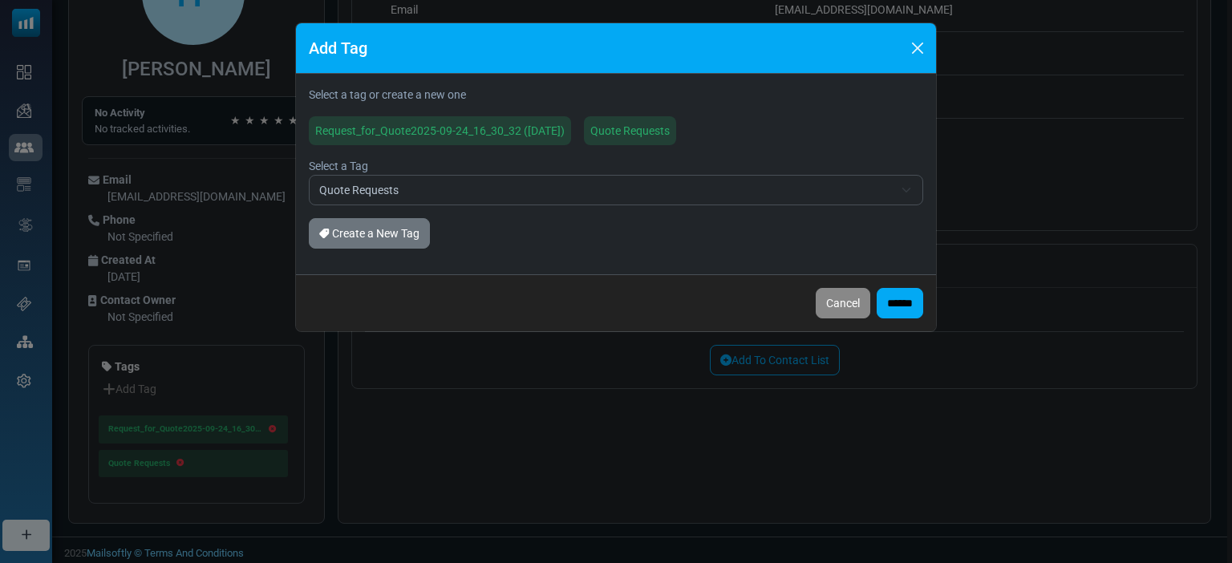
click at [411, 230] on link "Create a New Tag" at bounding box center [369, 233] width 121 height 30
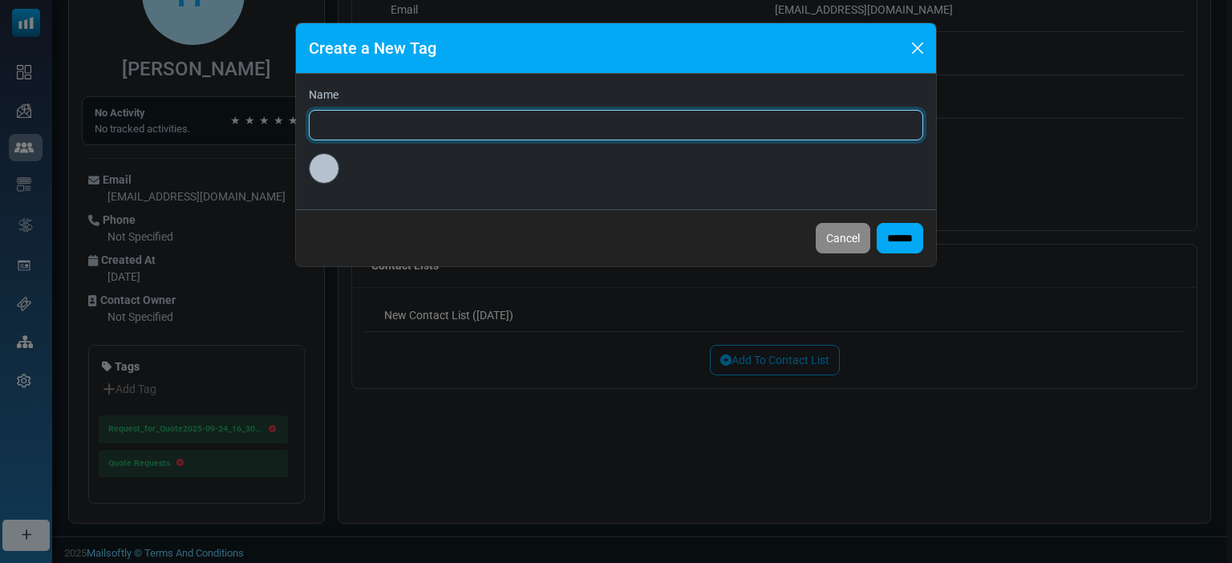
click at [404, 116] on input "Name" at bounding box center [616, 125] width 614 height 30
type input "****"
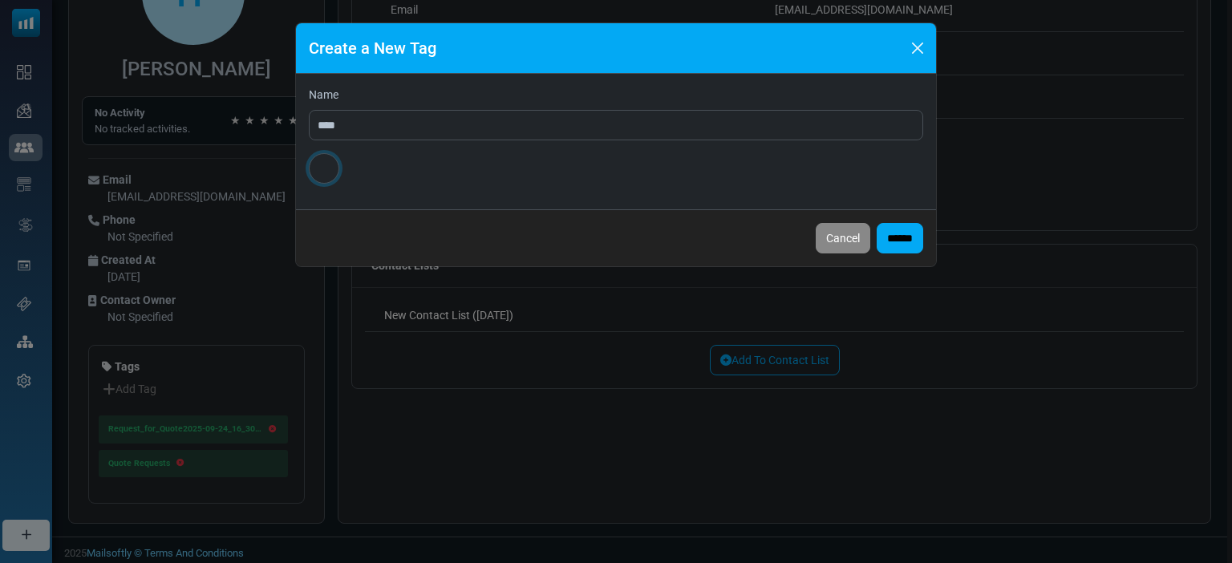
click at [319, 174] on input "*******" at bounding box center [324, 168] width 30 height 30
type input "*******"
type input "***"
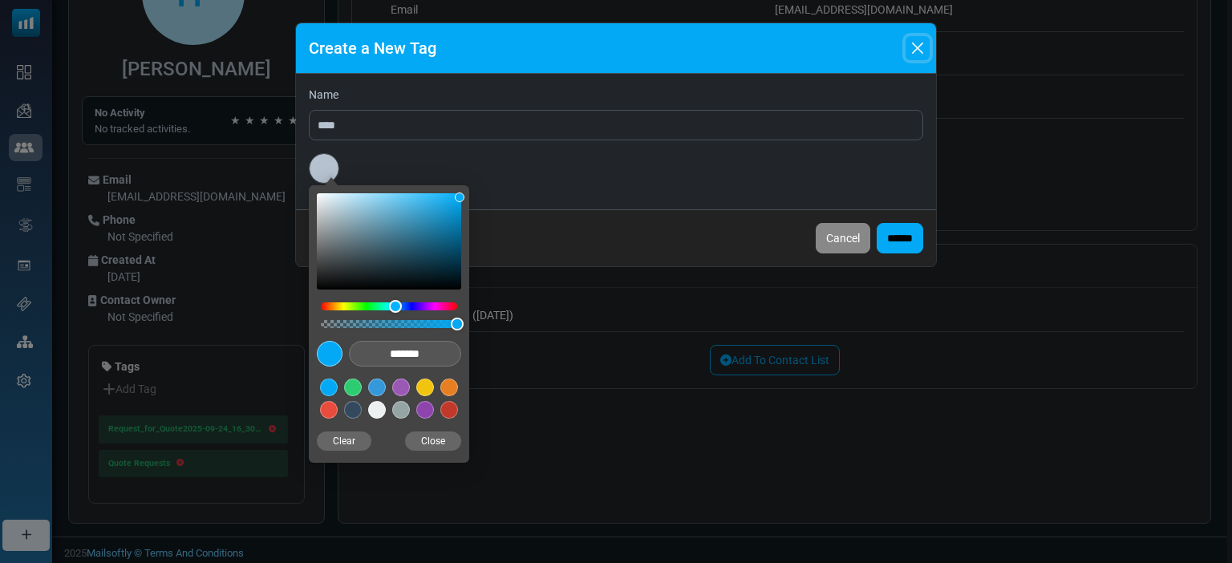
click at [357, 389] on button "#2ecc71" at bounding box center [353, 388] width 18 height 18
type input "*******"
type input "***"
type input "*******"
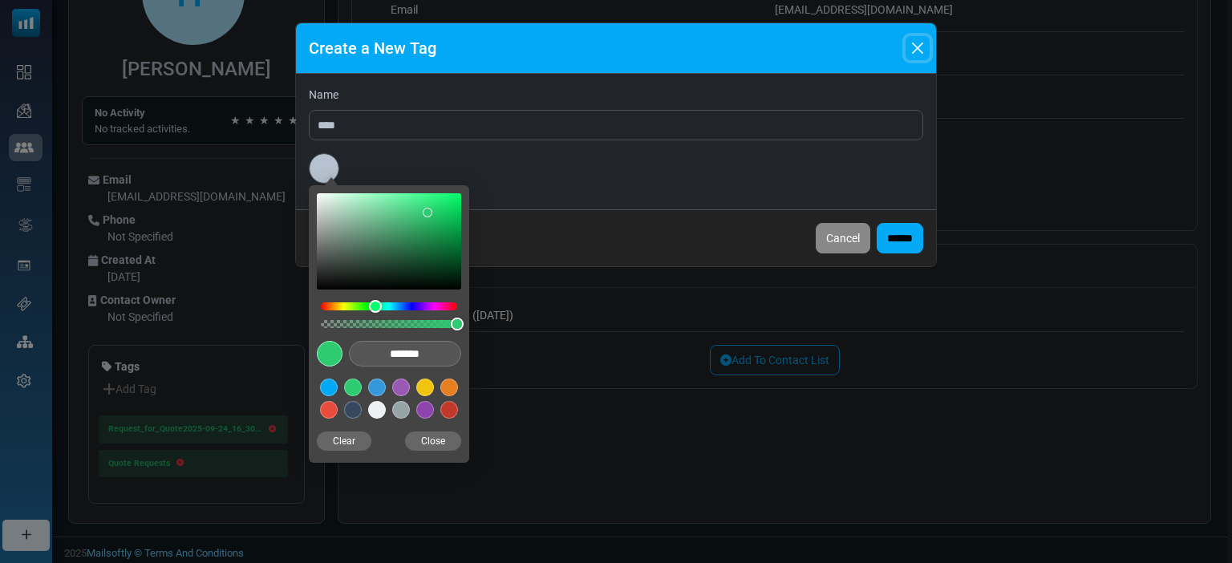
click at [420, 437] on button "Close" at bounding box center [433, 440] width 56 height 19
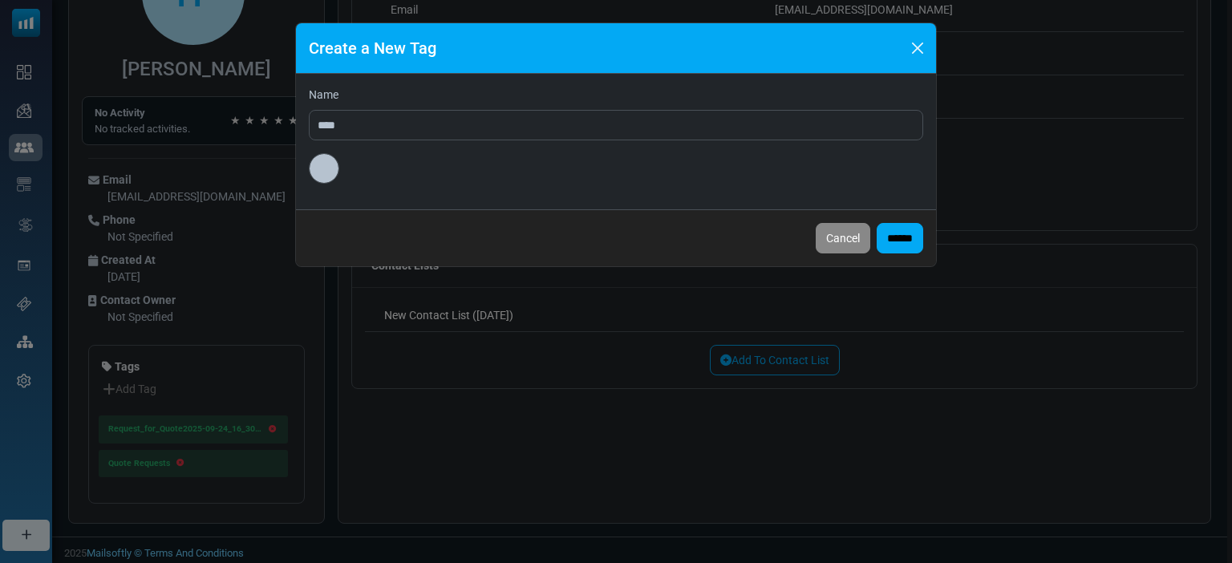
click at [893, 241] on input "******" at bounding box center [900, 238] width 47 height 30
select select "*****"
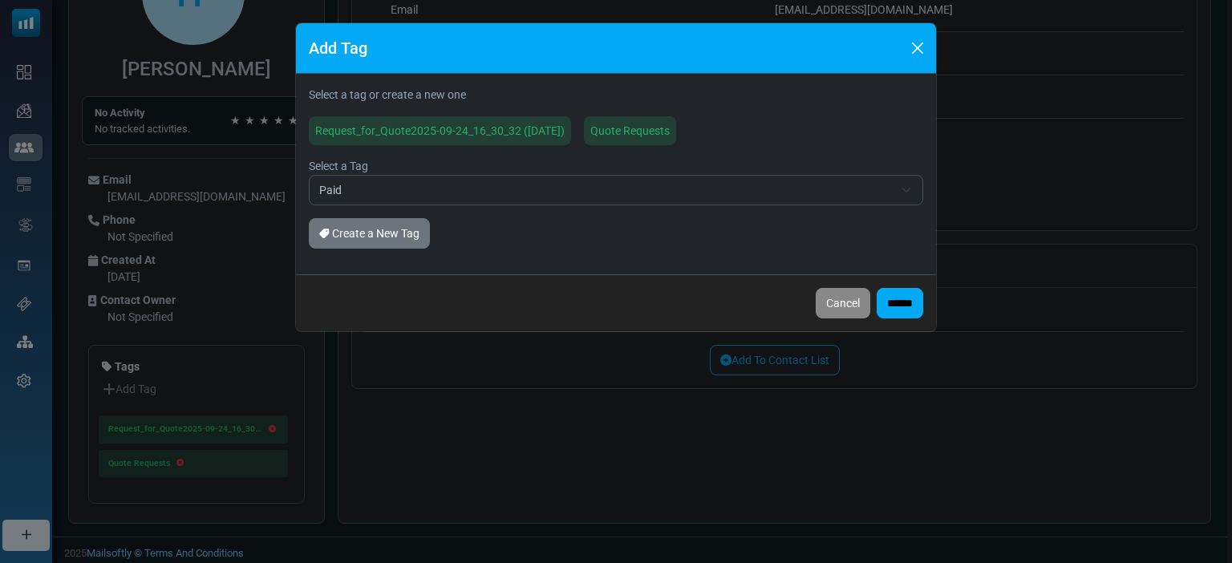
click at [907, 196] on span "Paid" at bounding box center [616, 190] width 614 height 30
click at [828, 310] on button "Cancel" at bounding box center [843, 303] width 55 height 30
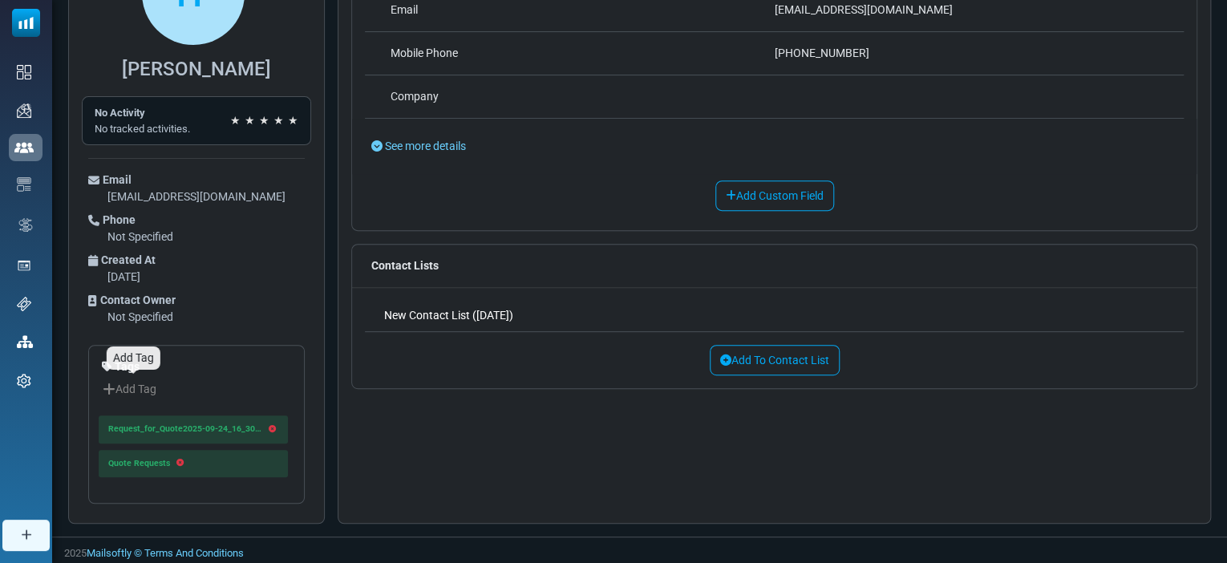
click at [128, 388] on link "Add Tag" at bounding box center [133, 388] width 62 height 27
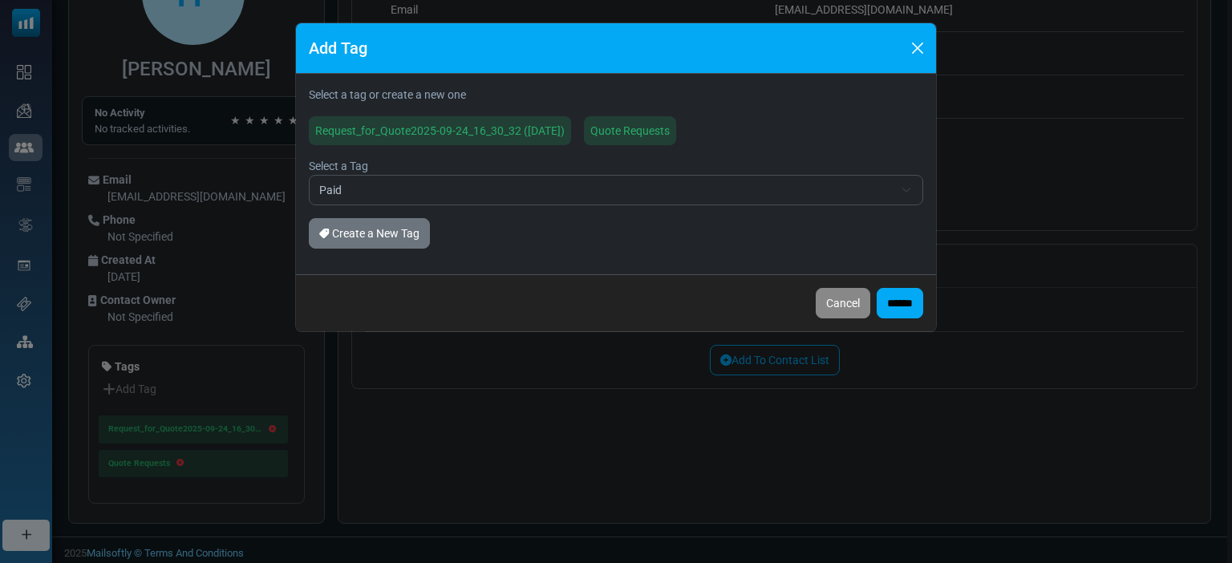
click at [901, 298] on input "******" at bounding box center [900, 303] width 47 height 30
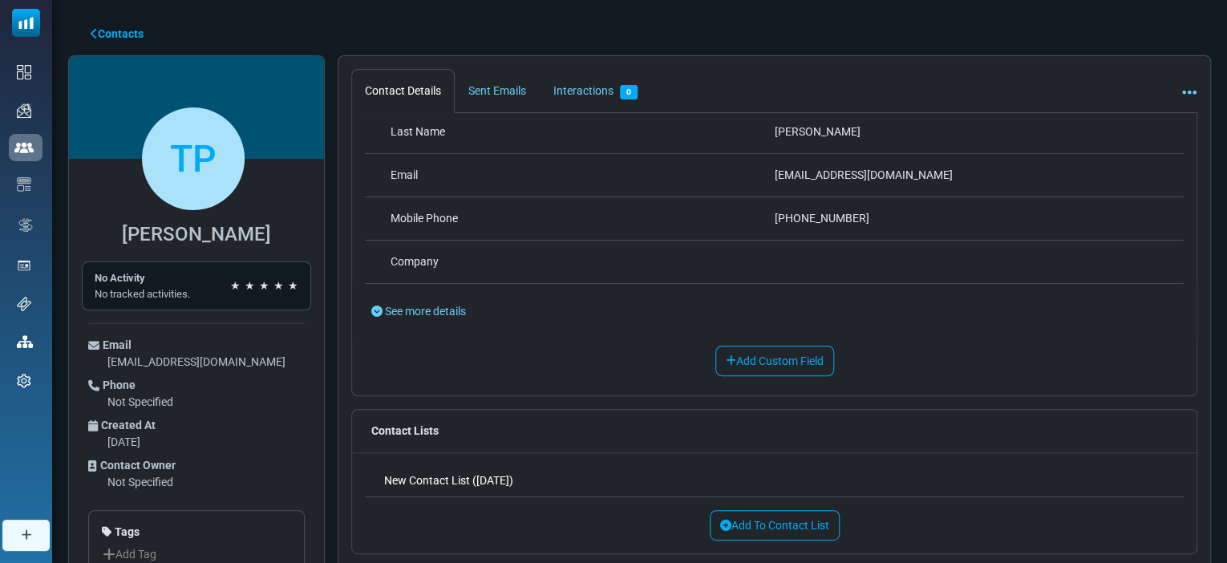
scroll to position [0, 0]
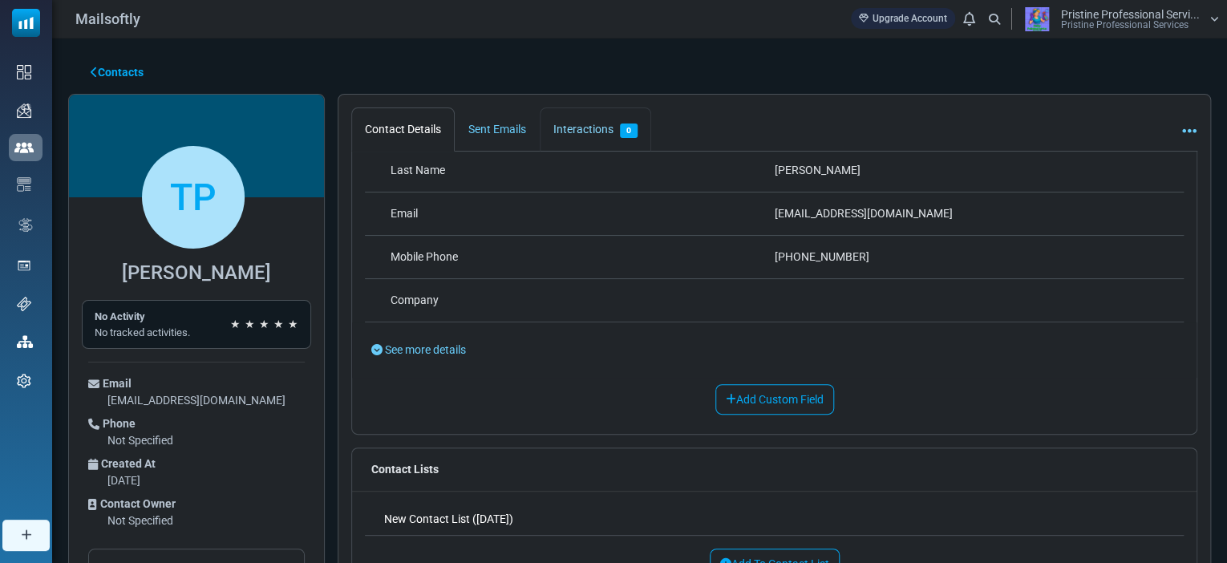
click at [589, 132] on link "Interactions 0" at bounding box center [595, 129] width 111 height 44
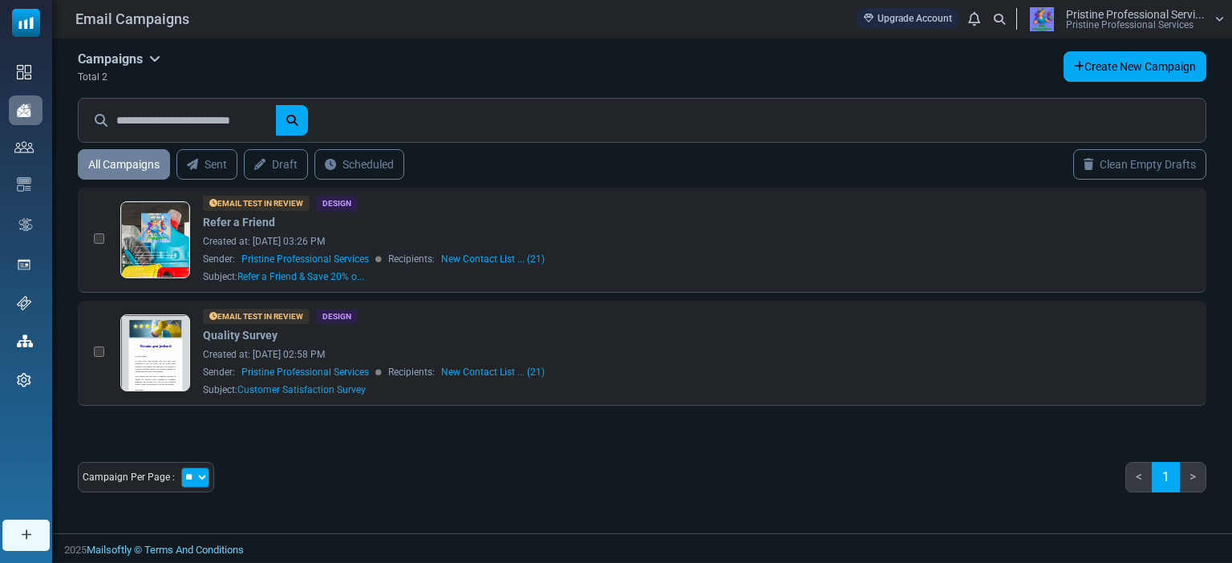
click at [352, 171] on link "Scheduled" at bounding box center [359, 164] width 90 height 30
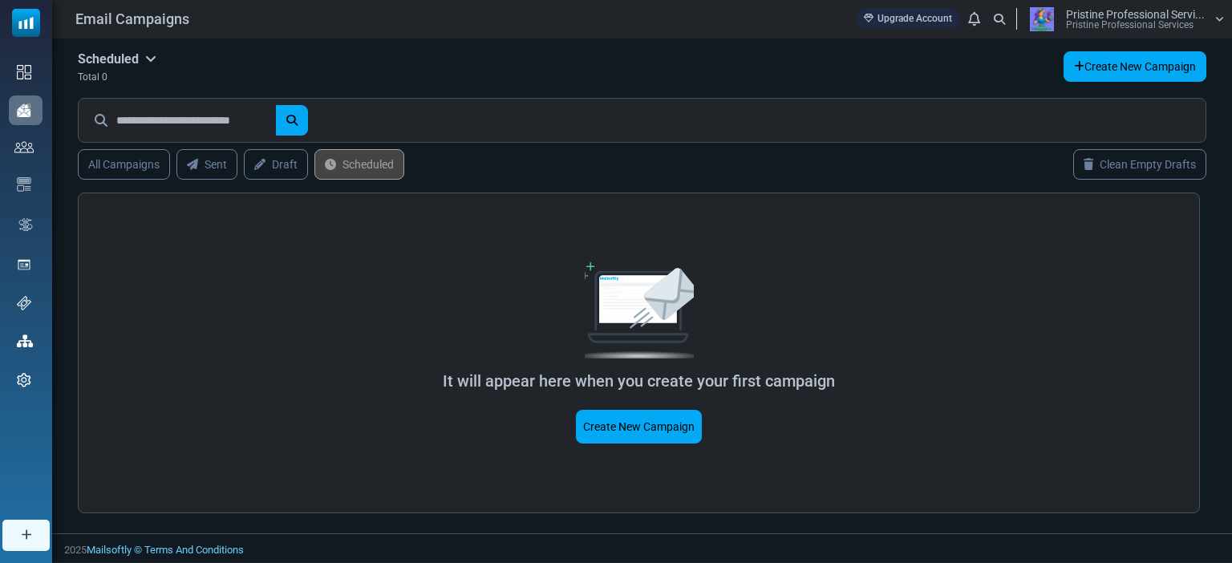
click at [119, 161] on link "All Campaigns" at bounding box center [124, 164] width 92 height 30
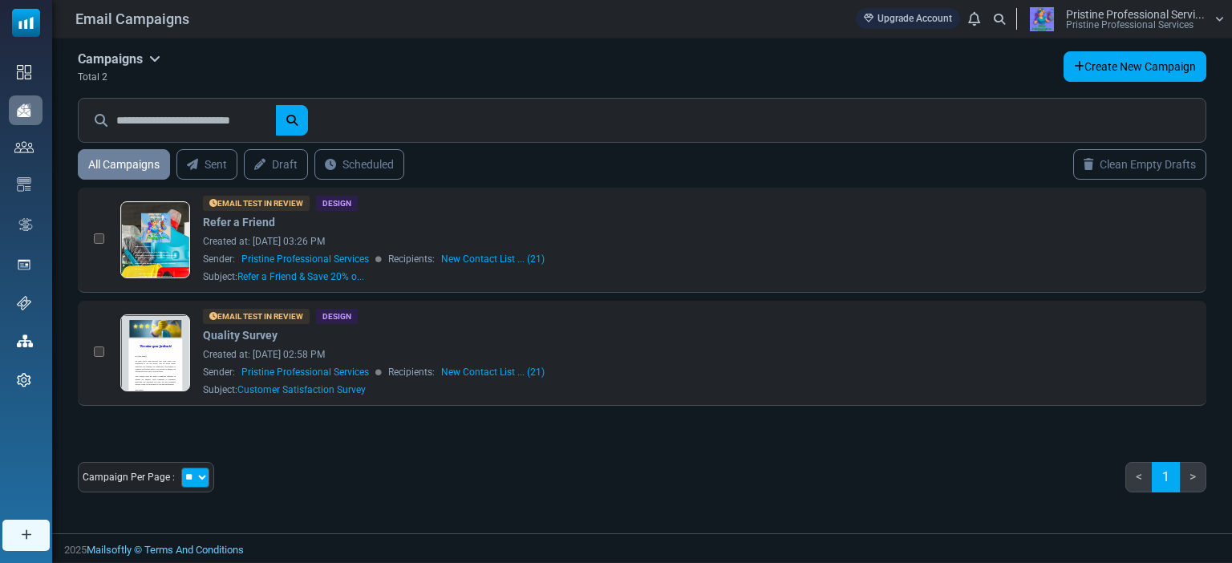
click at [164, 353] on link at bounding box center [155, 397] width 69 height 165
click at [151, 235] on link at bounding box center [155, 284] width 69 height 165
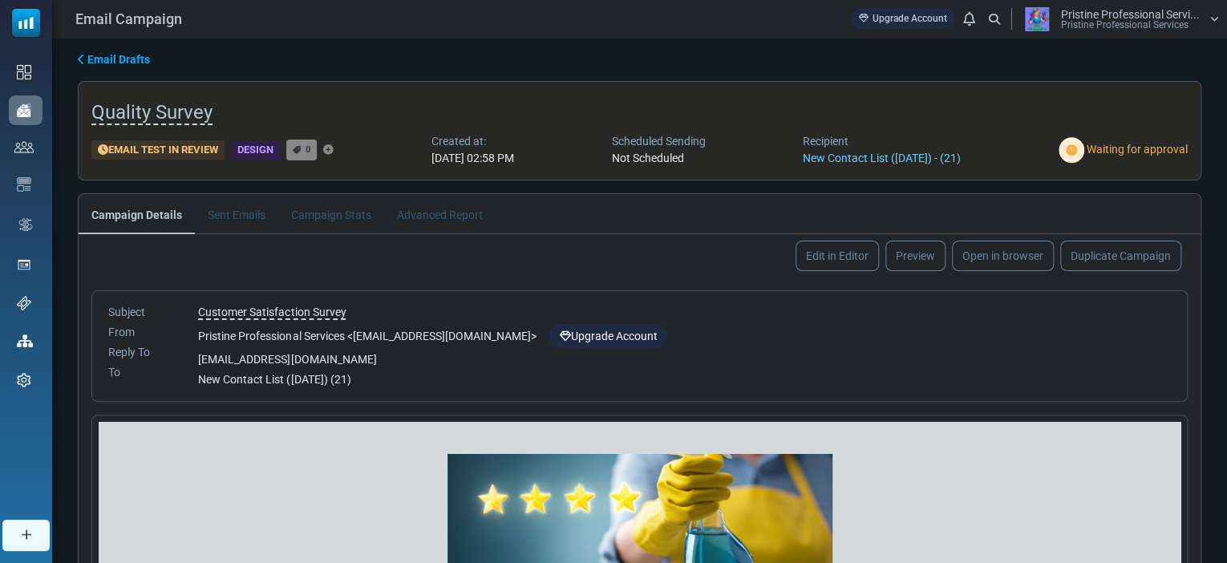
click at [309, 148] on span "0" at bounding box center [309, 149] width 6 height 11
click at [333, 150] on icon "Add Tag" at bounding box center [328, 150] width 10 height 1
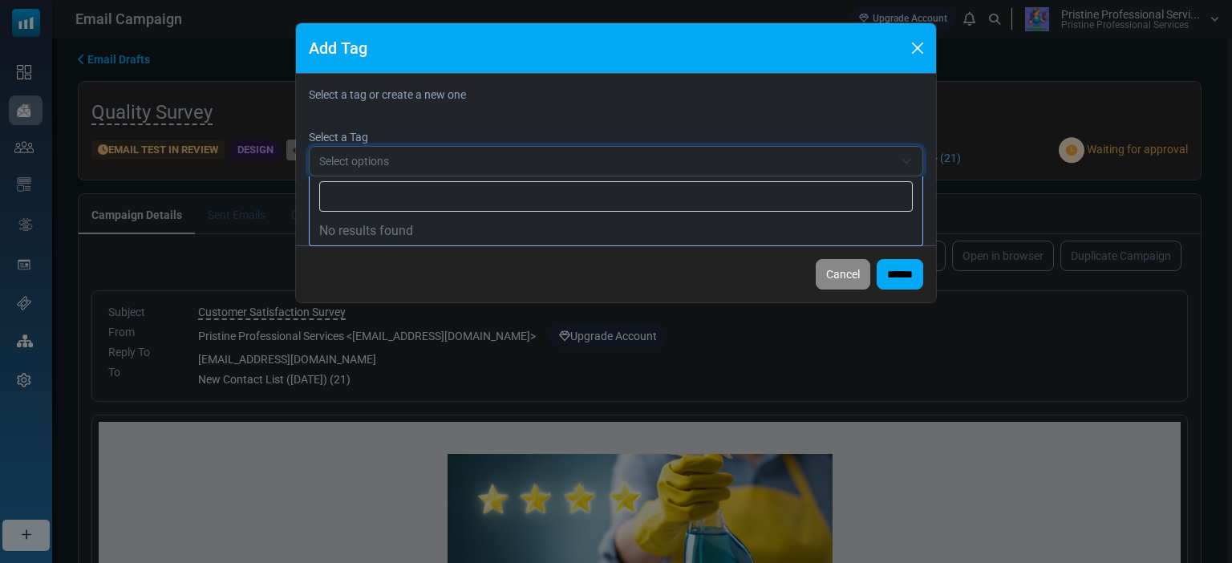
click at [905, 155] on span "Select options" at bounding box center [616, 161] width 614 height 30
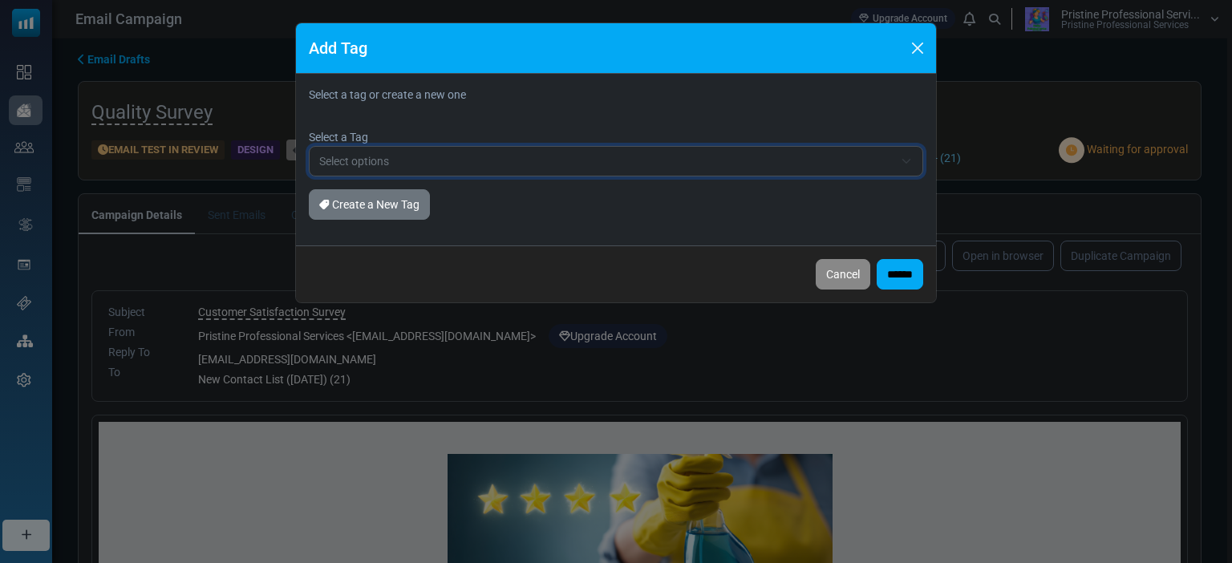
click at [830, 269] on button "Cancel" at bounding box center [843, 274] width 55 height 30
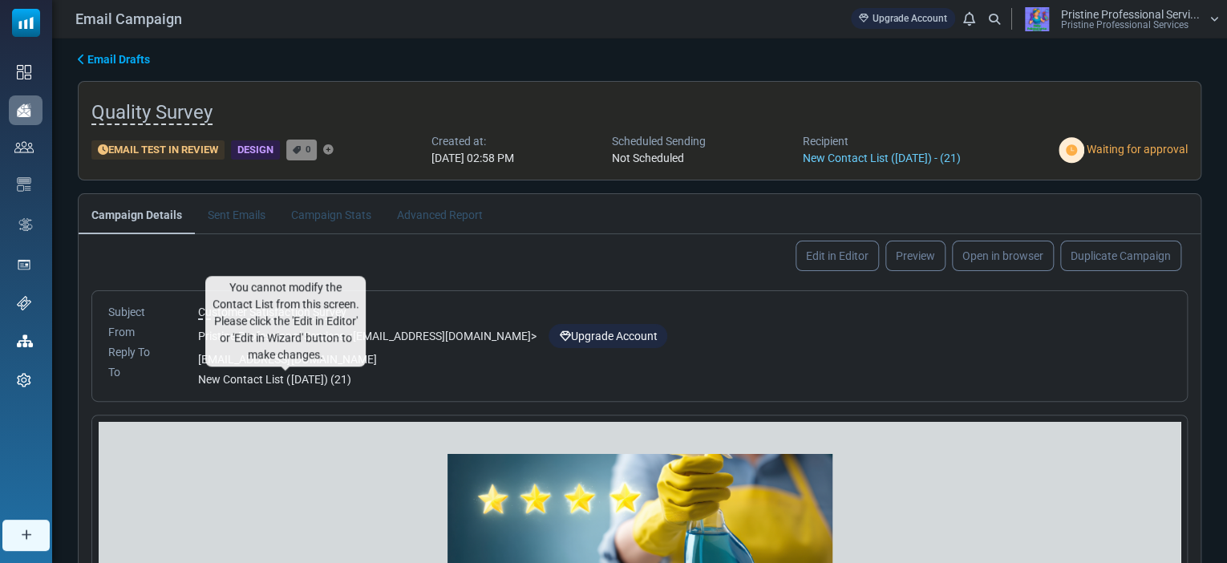
click at [319, 378] on span "New Contact List ([DATE]) (21)" at bounding box center [274, 379] width 152 height 13
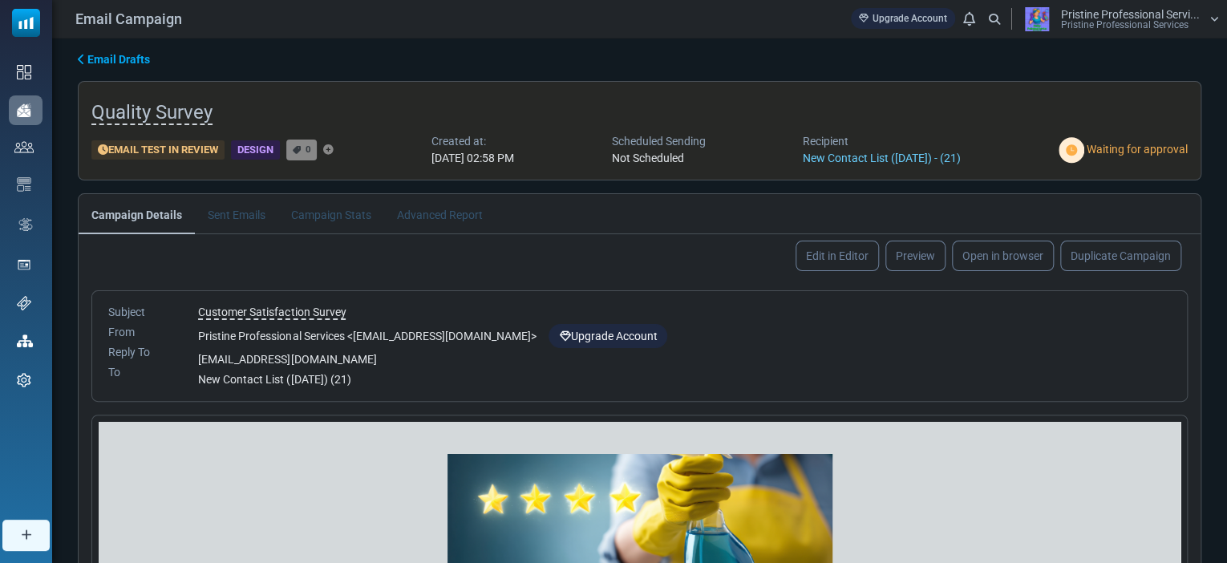
click at [905, 260] on link "Preview" at bounding box center [915, 256] width 60 height 30
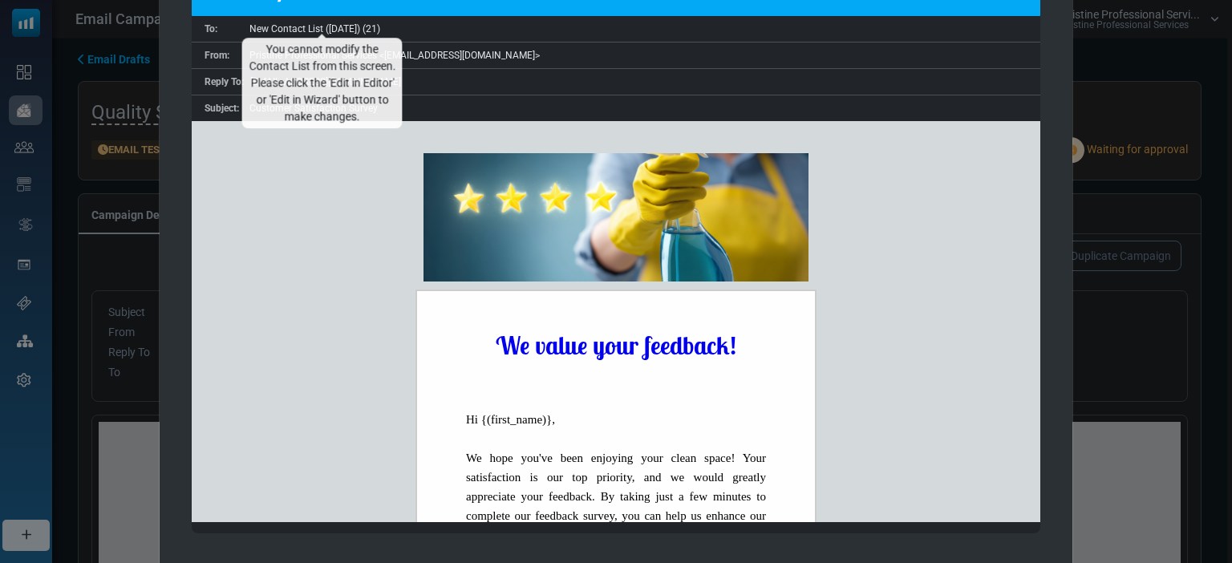
click at [285, 26] on span "New Contact List ([DATE]) (21)" at bounding box center [314, 28] width 131 height 11
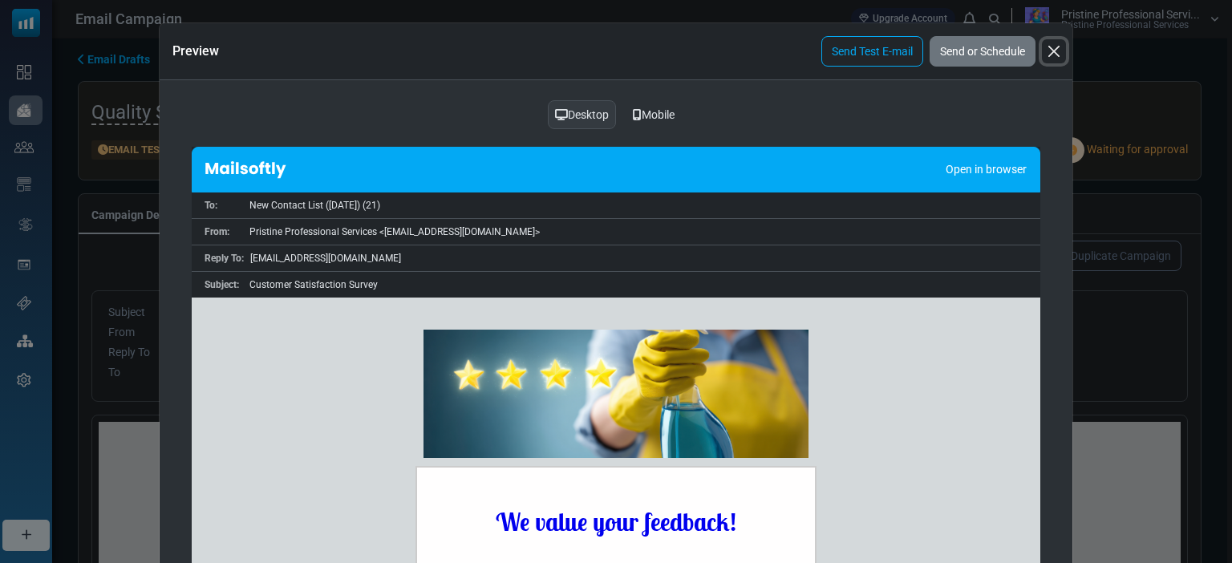
click at [1051, 54] on button "Close" at bounding box center [1054, 51] width 24 height 24
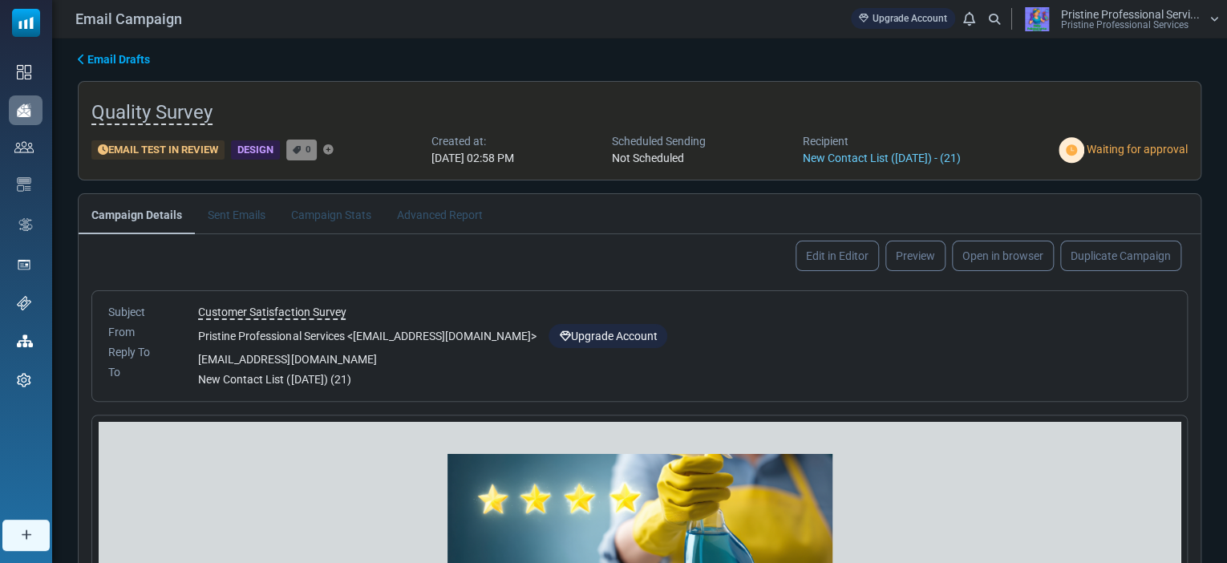
click at [839, 254] on link "Edit in Editor" at bounding box center [837, 256] width 83 height 30
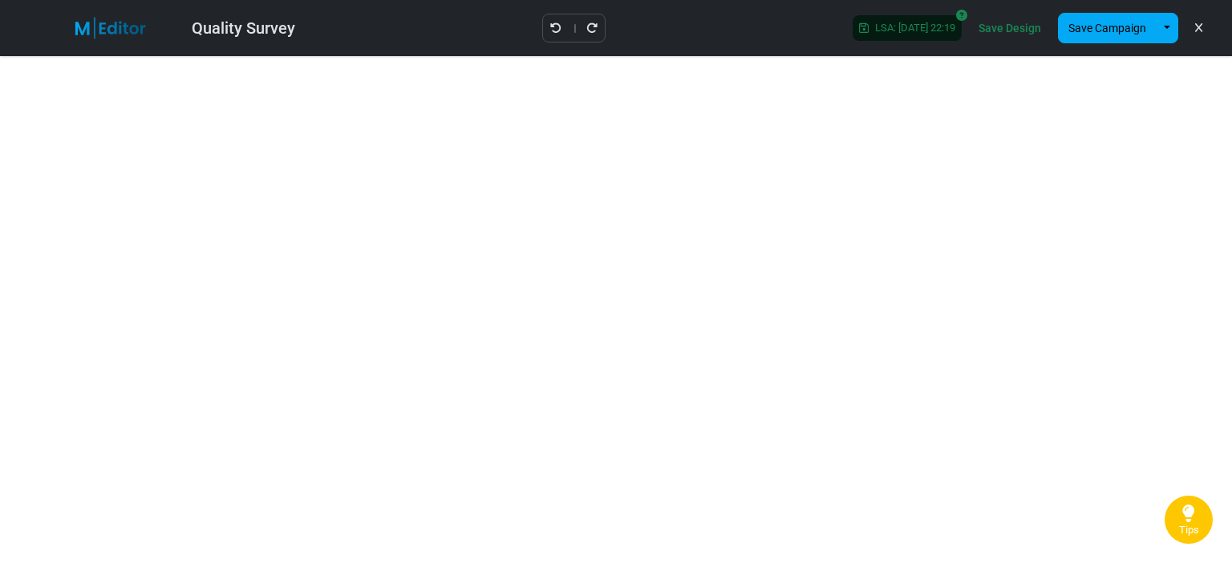
click at [1122, 30] on button "Save Campaign" at bounding box center [1107, 28] width 99 height 30
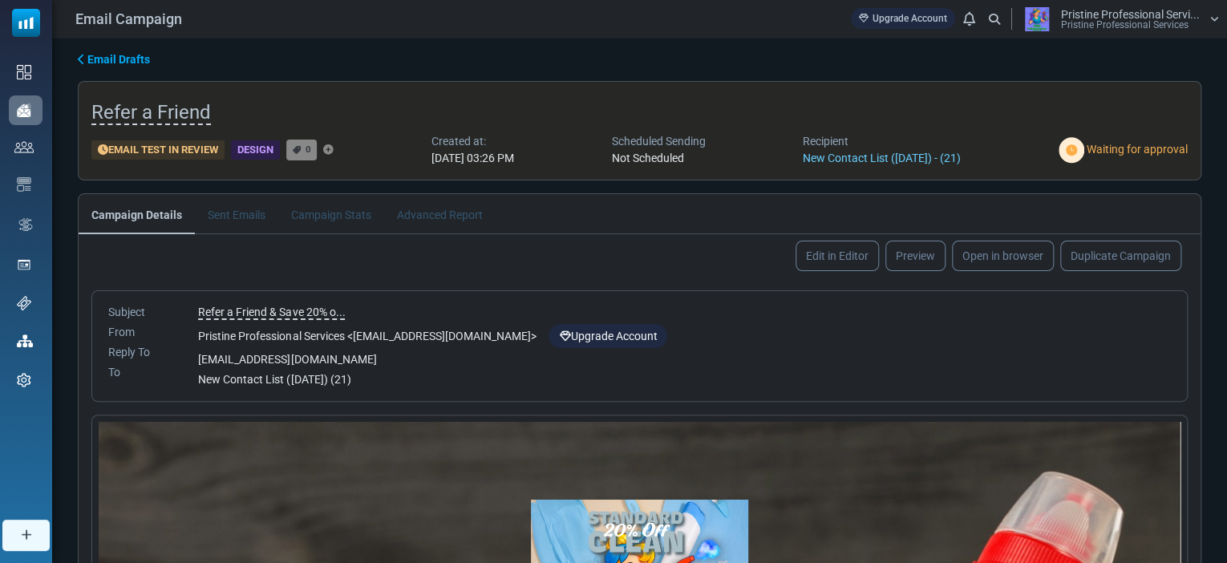
click at [929, 253] on link "Preview" at bounding box center [915, 256] width 60 height 30
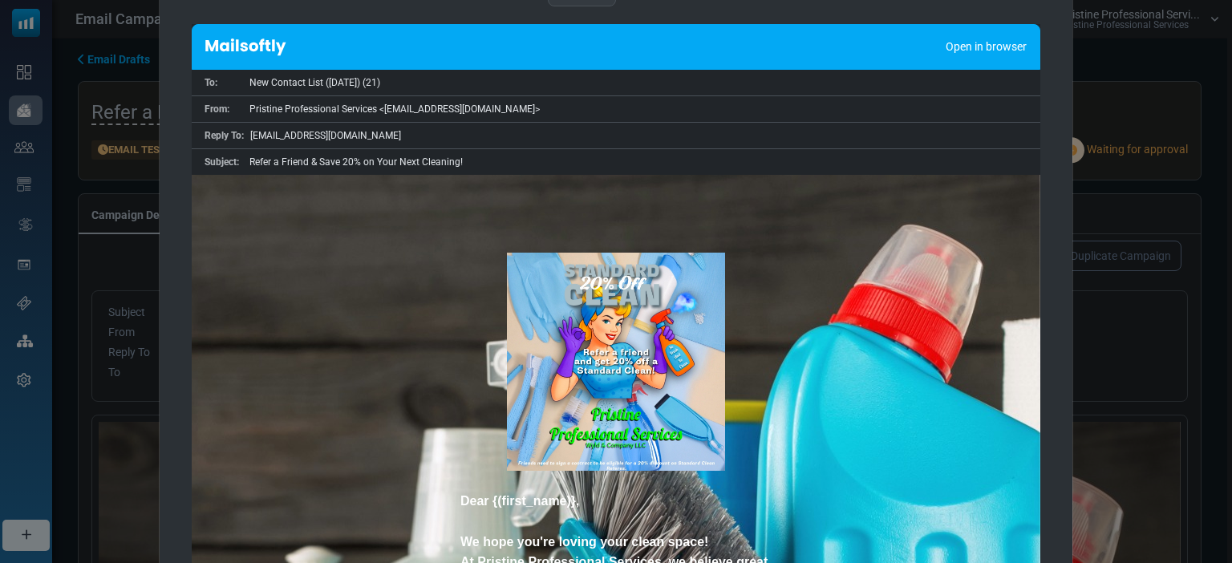
scroll to position [60, 0]
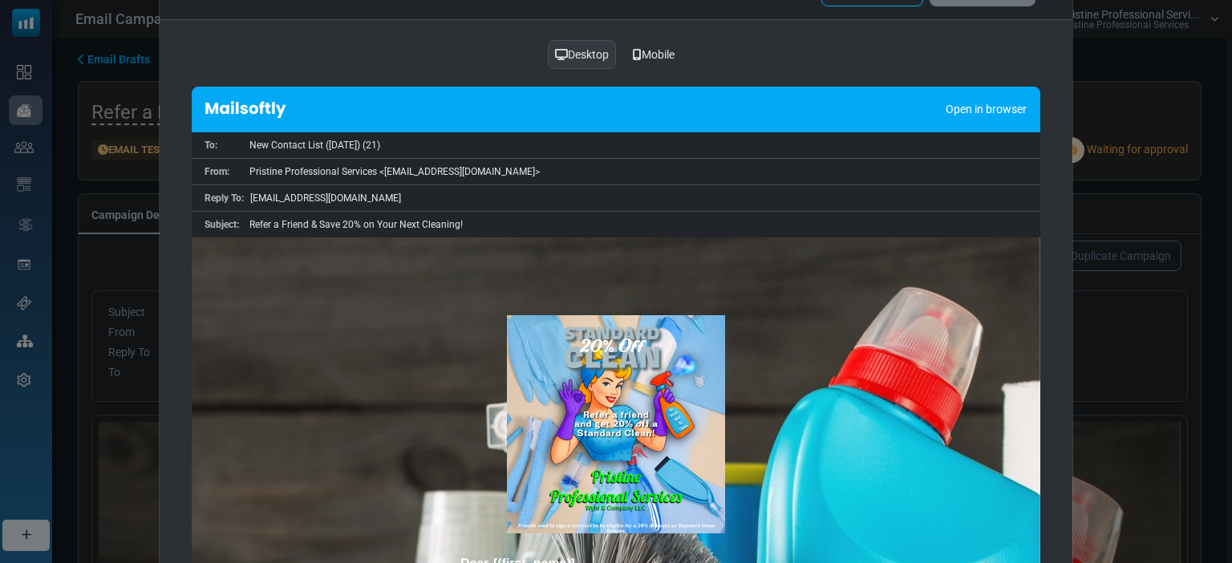
click at [664, 47] on div "Mobile" at bounding box center [653, 54] width 63 height 30
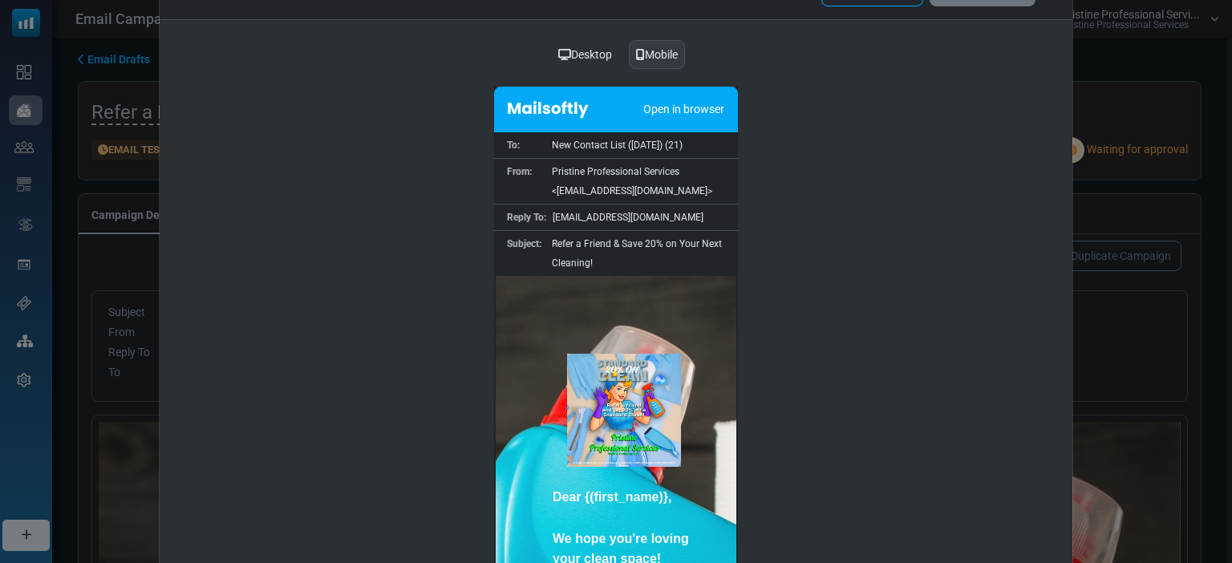
click at [664, 47] on div "Mobile" at bounding box center [657, 54] width 56 height 29
click at [1225, 216] on div "Preview Send Test E-mail Send or Schedule Desktop Mobile Open in browser To: Ne…" at bounding box center [616, 281] width 1232 height 563
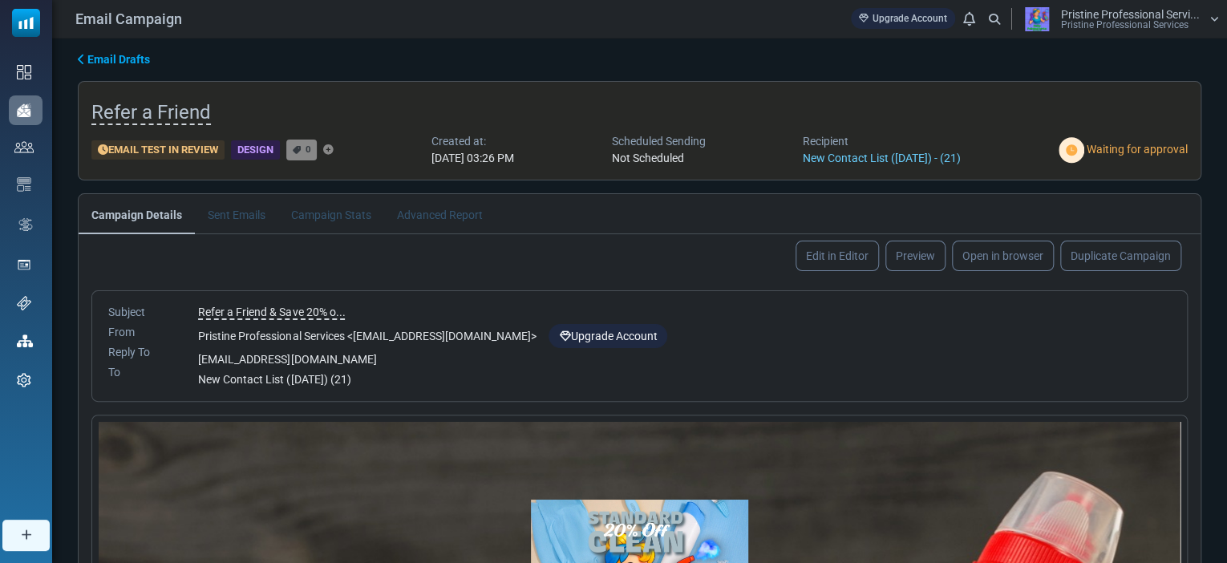
click at [906, 259] on link "Preview" at bounding box center [915, 256] width 60 height 30
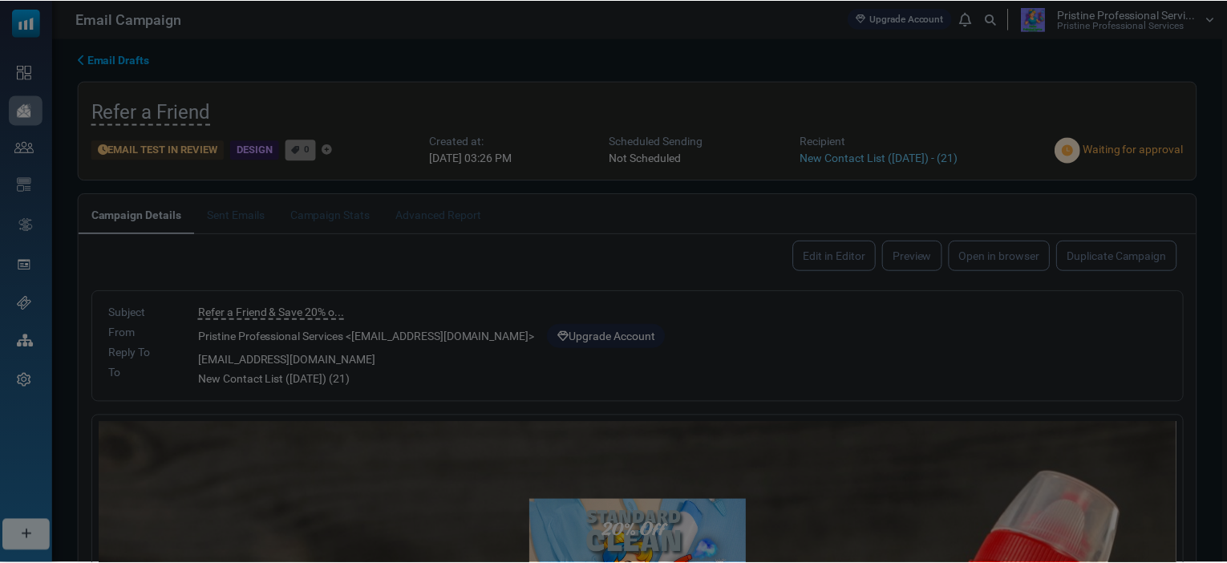
scroll to position [0, 0]
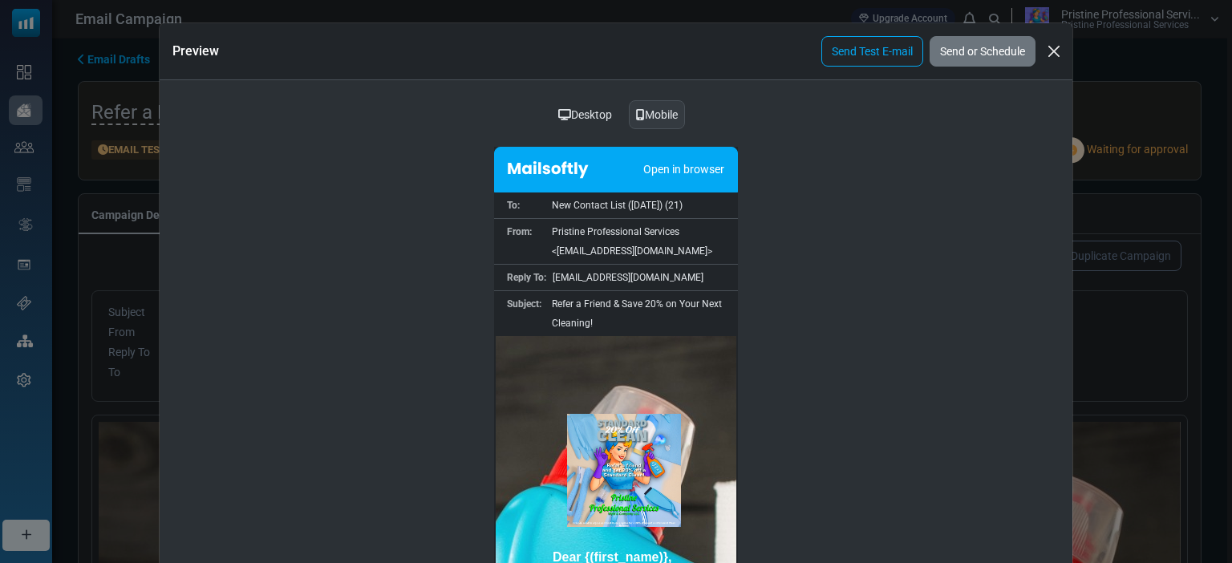
click at [581, 116] on div "Desktop" at bounding box center [585, 114] width 75 height 30
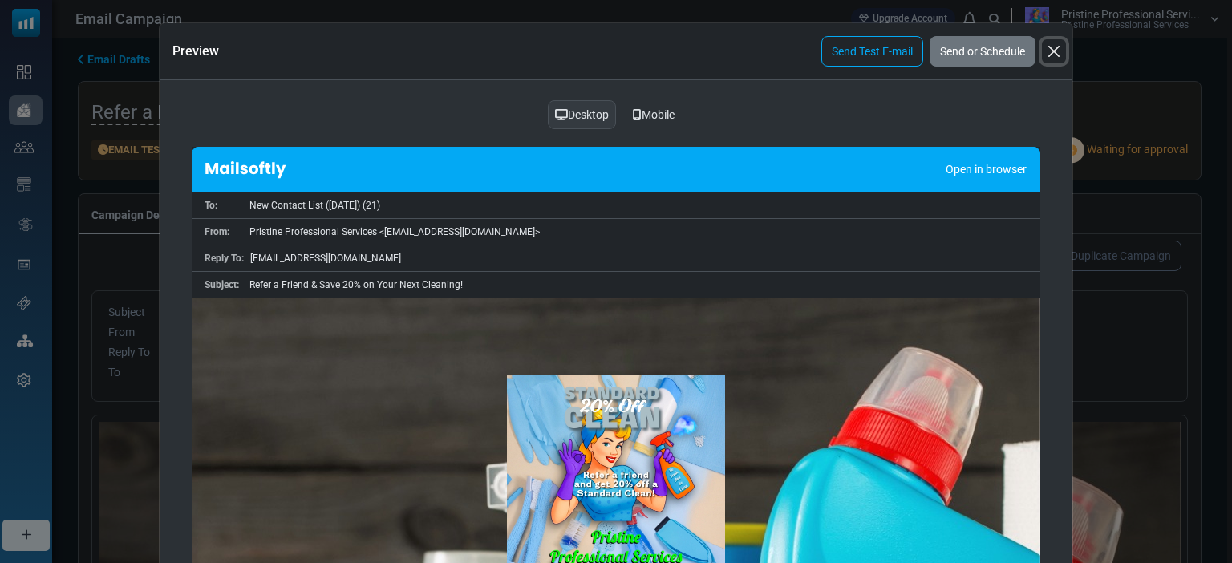
click at [1048, 51] on button "Close" at bounding box center [1054, 51] width 24 height 24
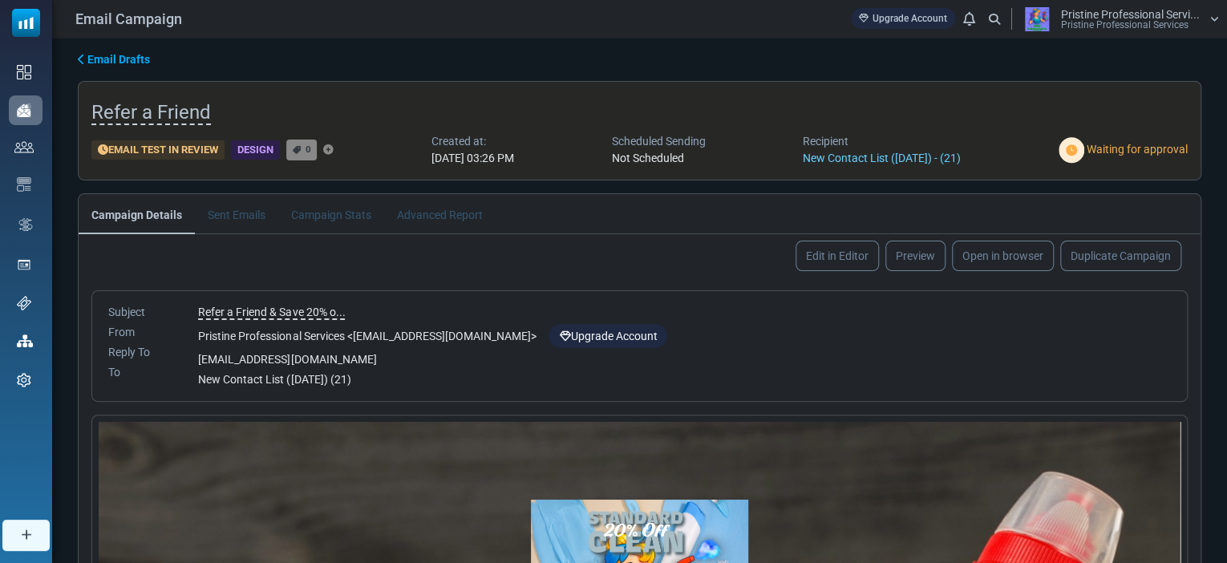
scroll to position [218, 0]
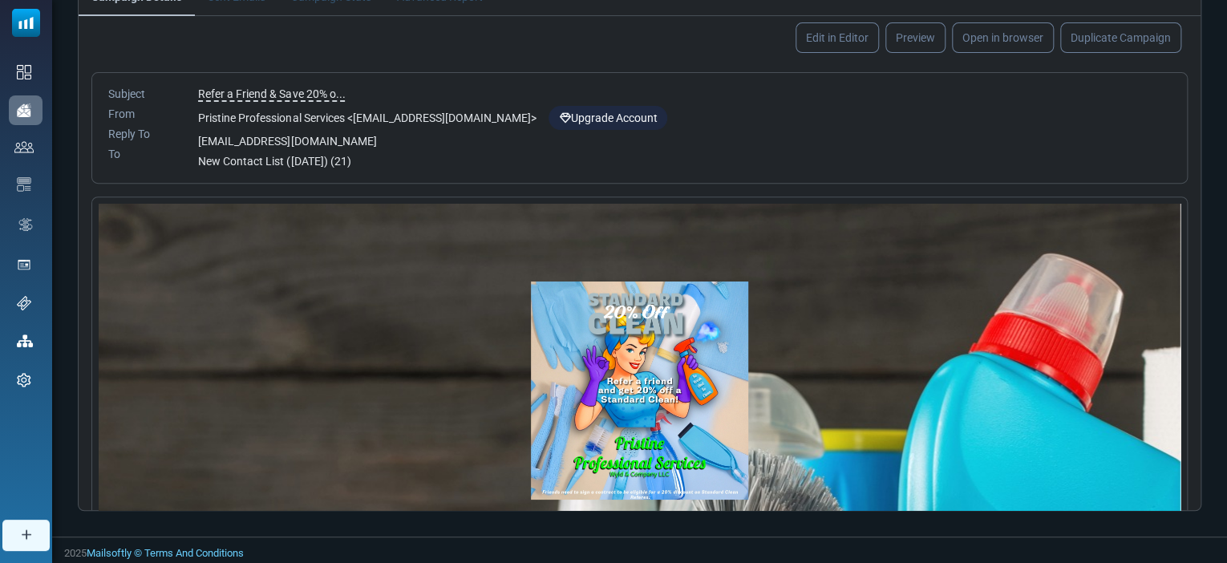
click at [844, 35] on link "Edit in Editor" at bounding box center [837, 37] width 83 height 30
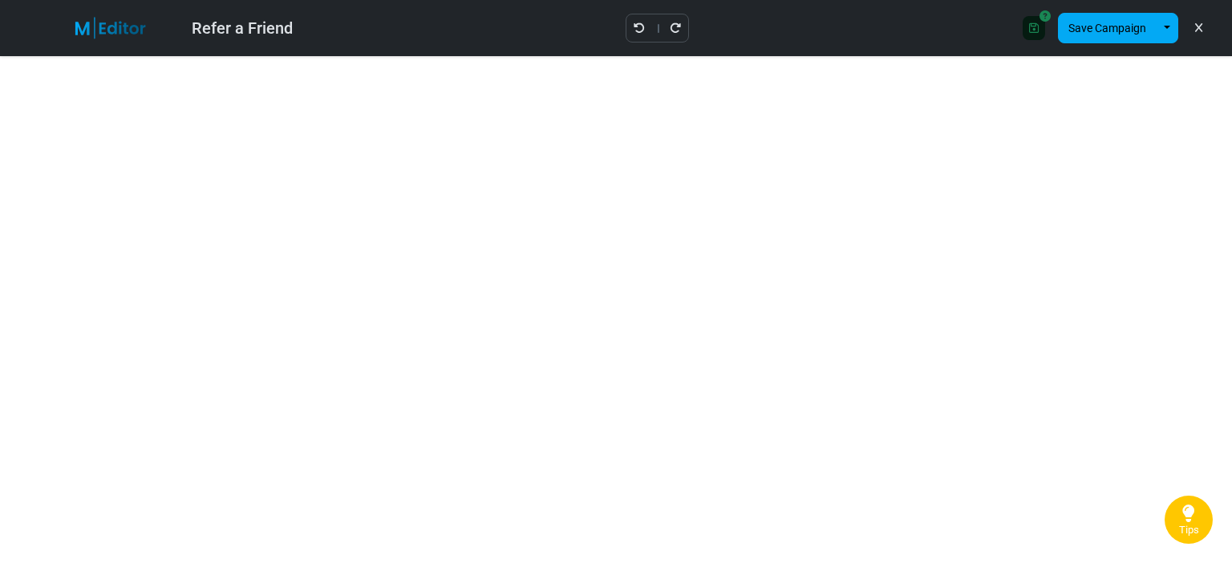
click at [1203, 36] on link at bounding box center [1198, 27] width 15 height 27
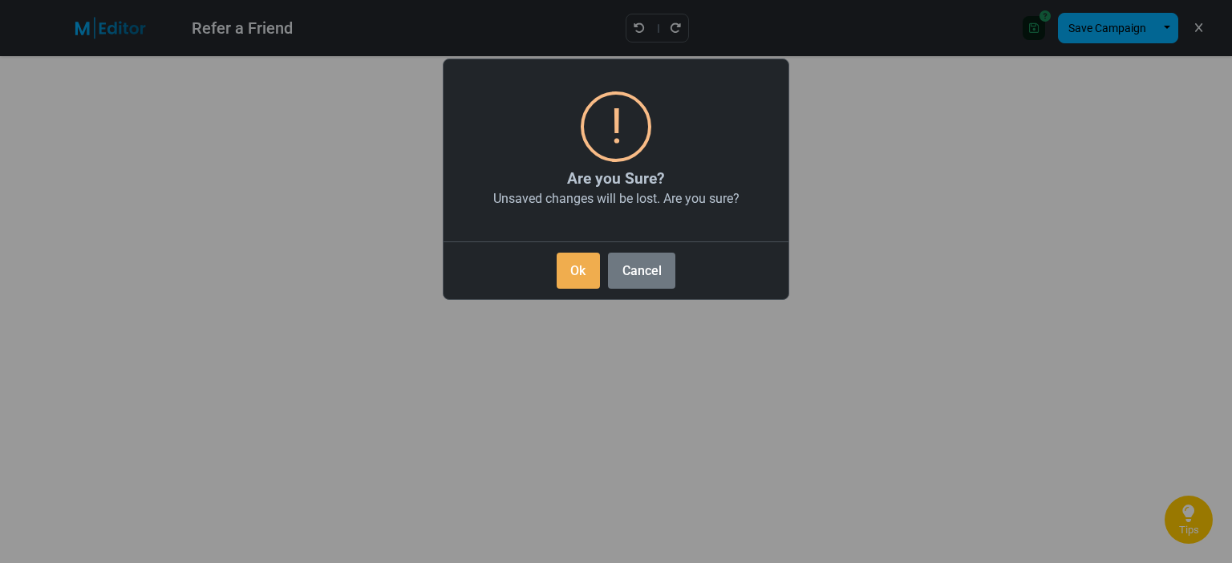
click at [581, 267] on button "Ok" at bounding box center [578, 271] width 43 height 36
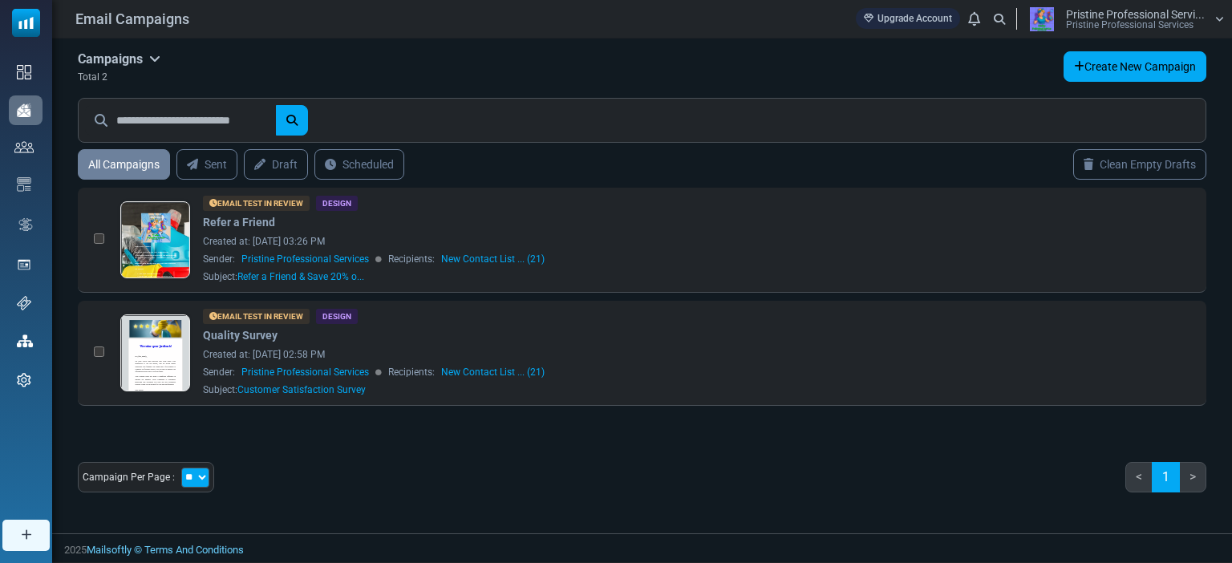
click at [151, 240] on link at bounding box center [155, 284] width 69 height 165
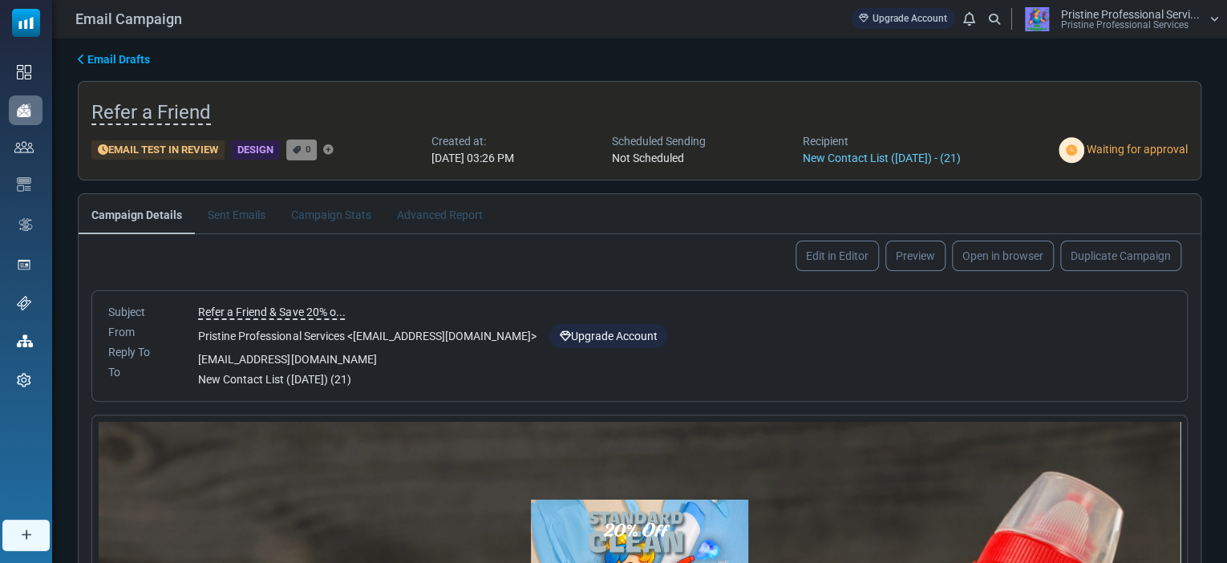
click at [917, 258] on link "Preview" at bounding box center [915, 256] width 60 height 30
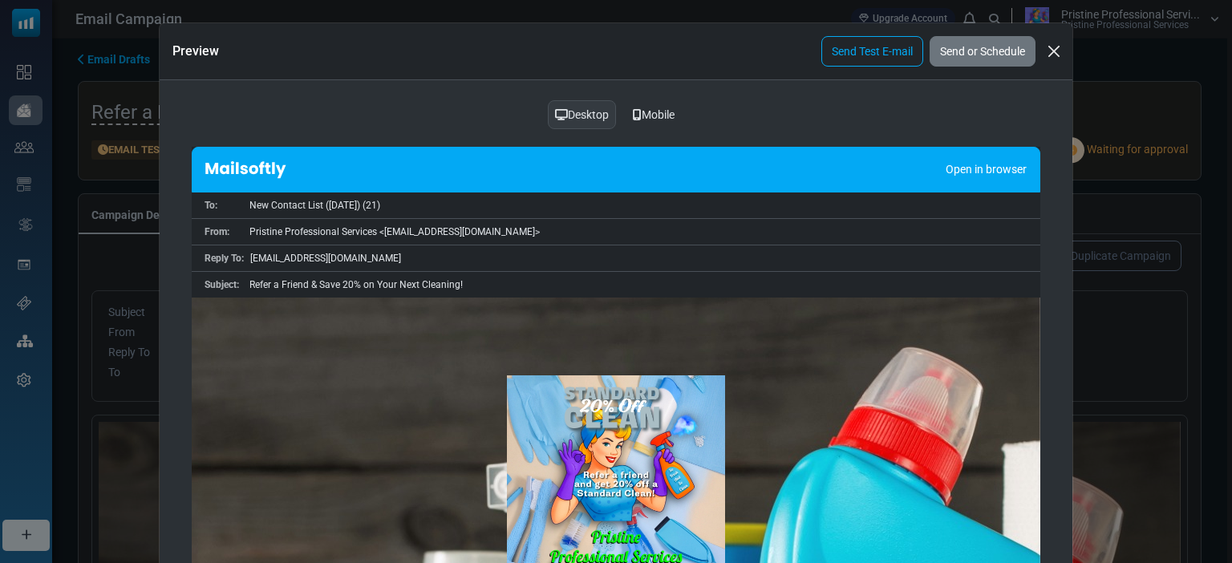
click at [870, 52] on link "Send Test E-mail" at bounding box center [872, 51] width 102 height 30
